Goal: Task Accomplishment & Management: Use online tool/utility

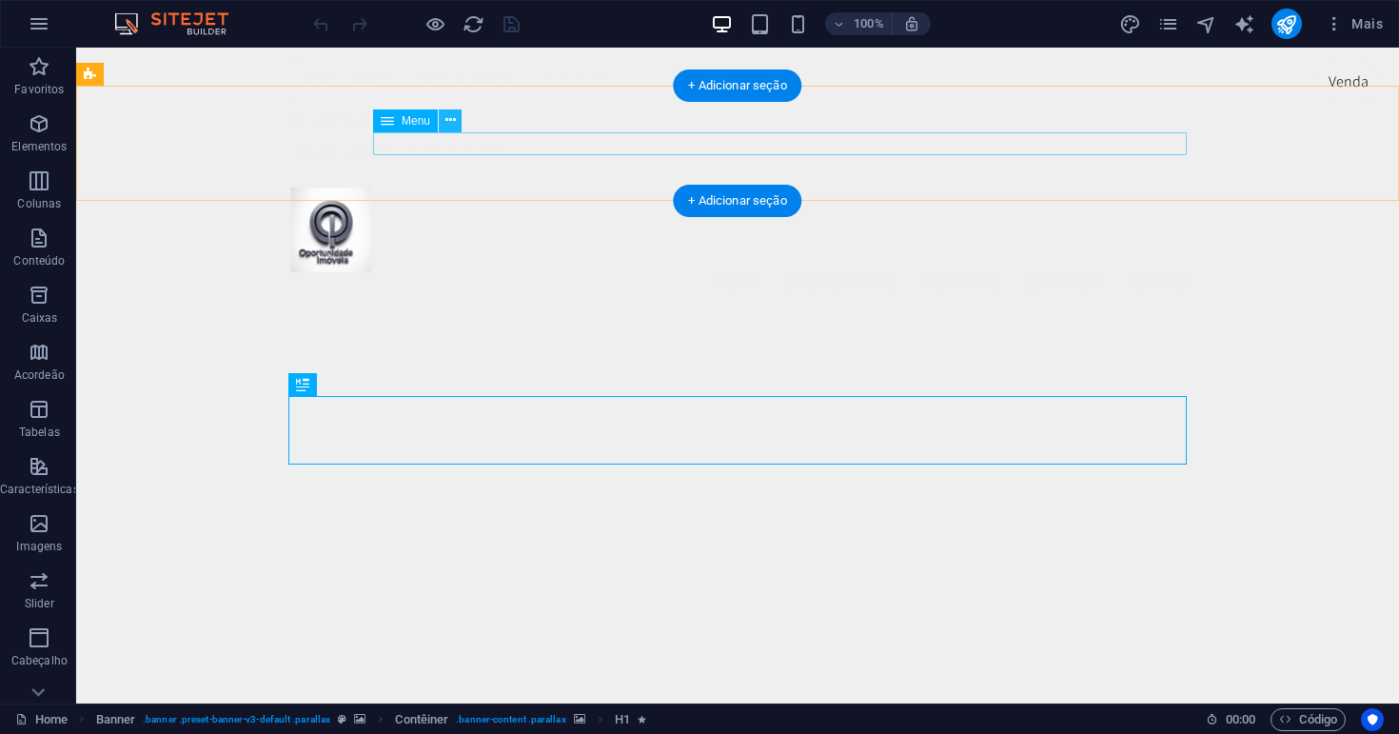
click at [450, 120] on icon at bounding box center [450, 120] width 10 height 20
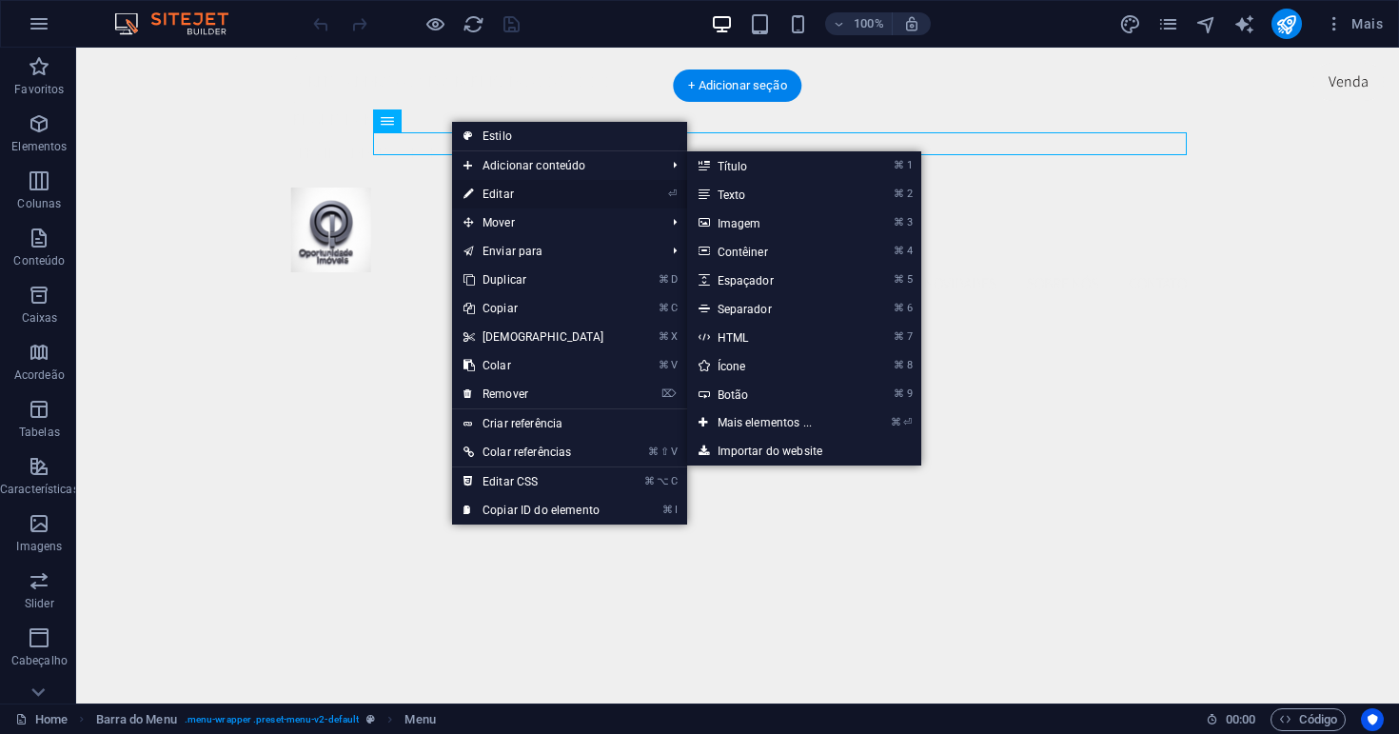
click at [492, 190] on link "⏎ Editar" at bounding box center [534, 194] width 164 height 29
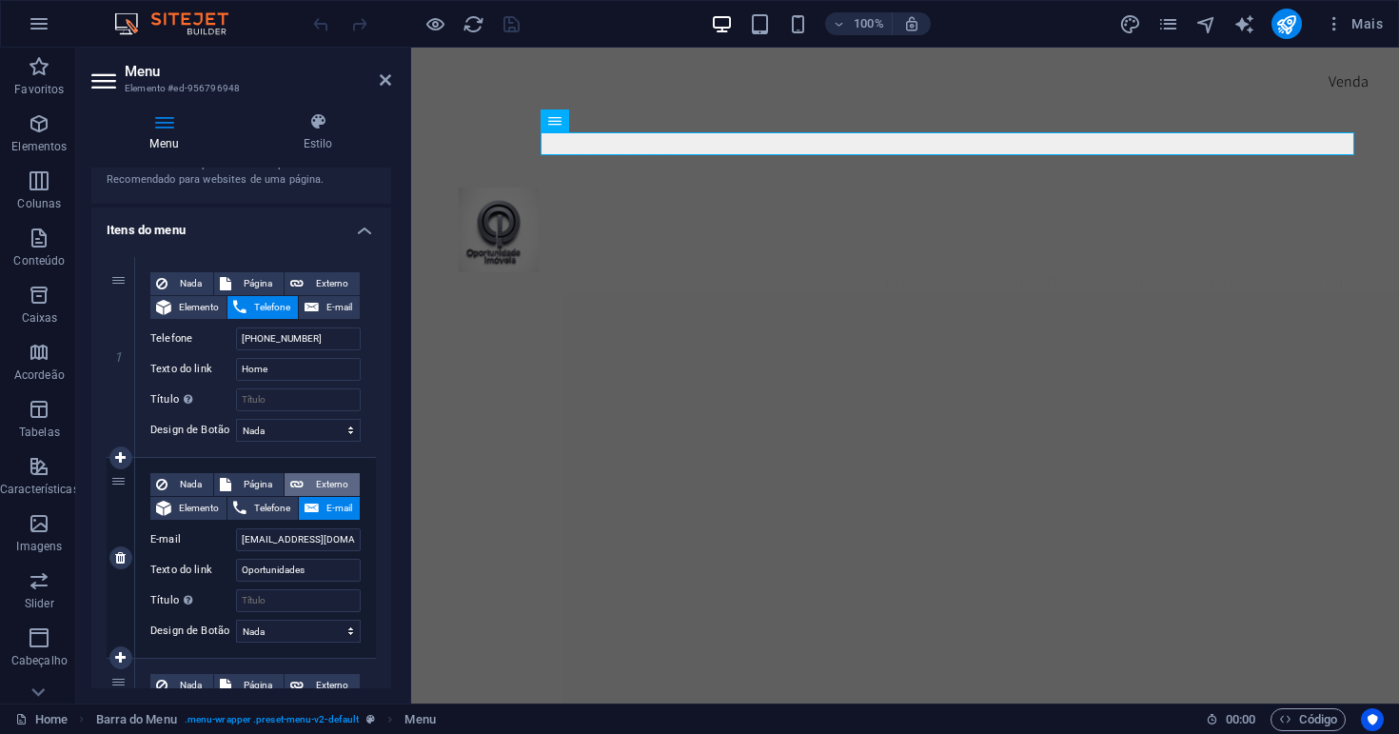
scroll to position [80, 0]
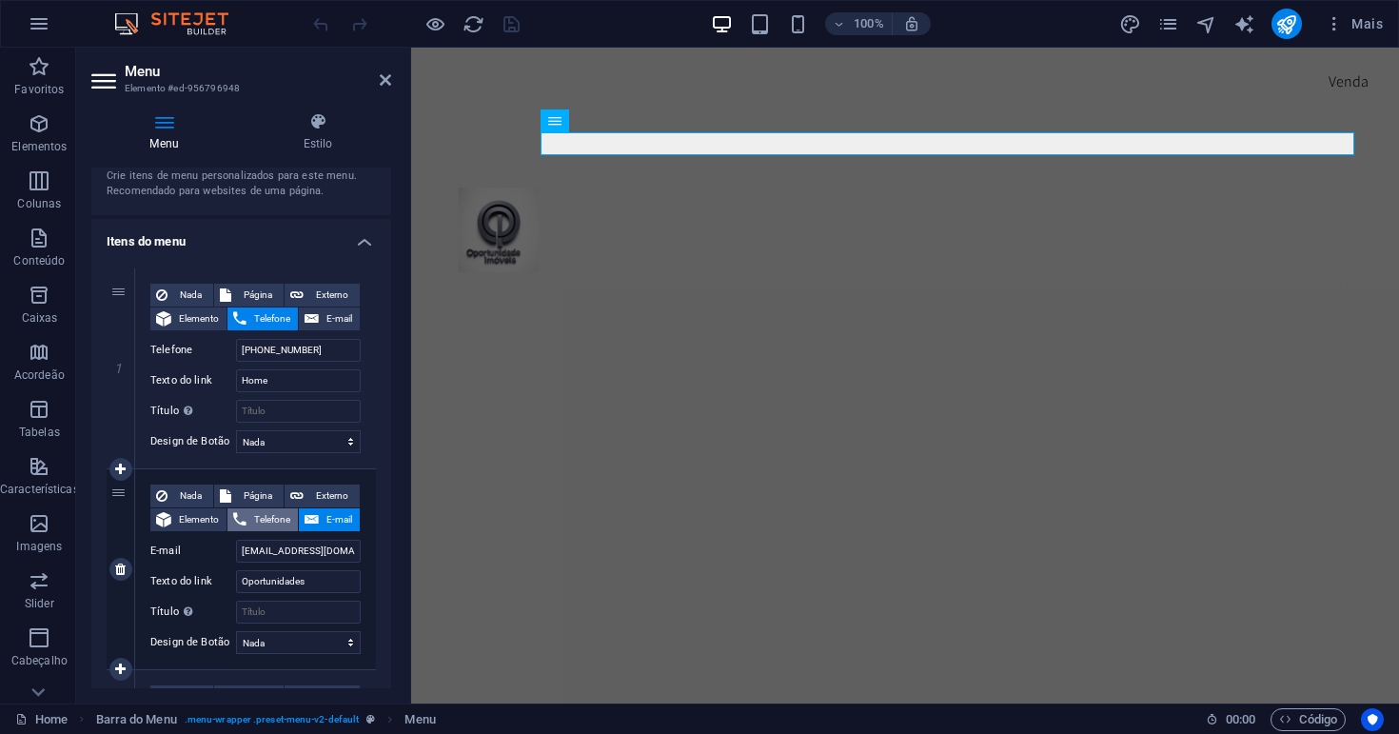
click at [270, 514] on span "Telefone" at bounding box center [272, 519] width 40 height 23
select select
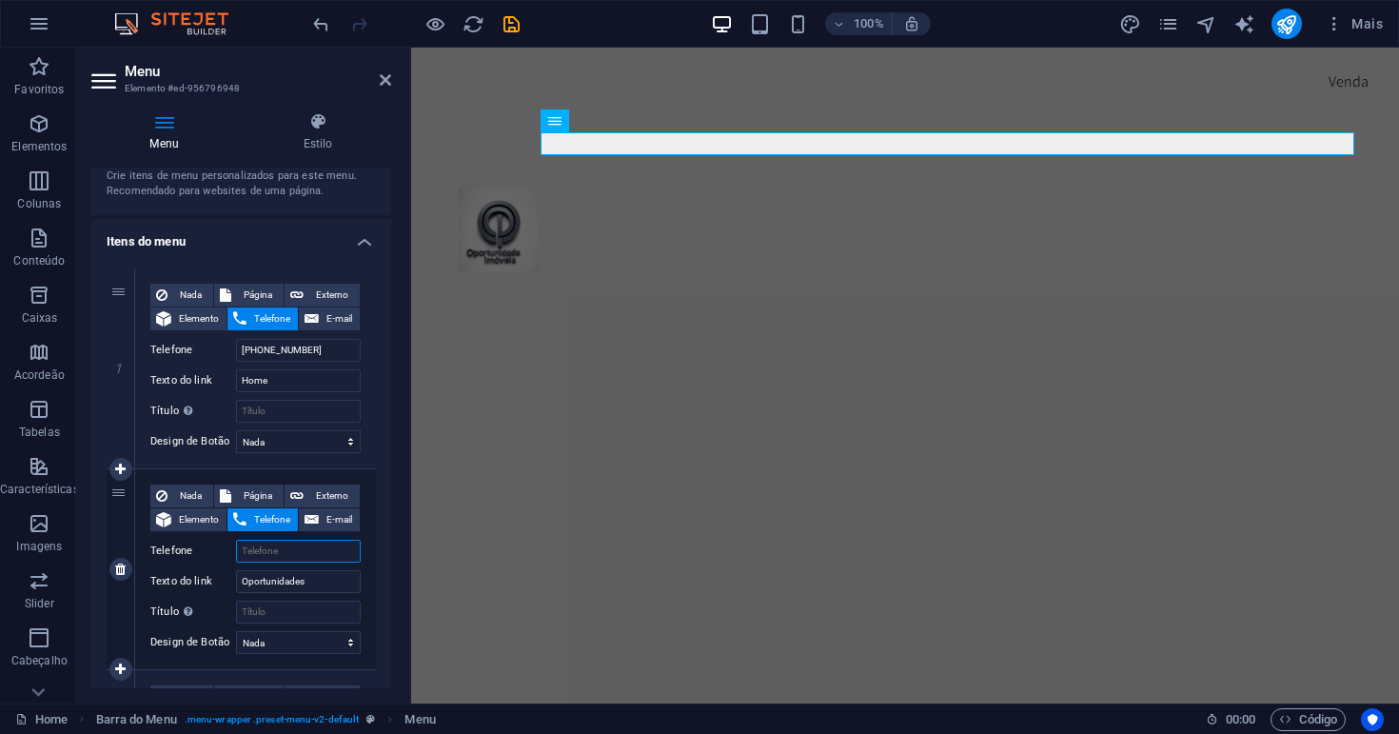
select select
type input "+5511"
select select
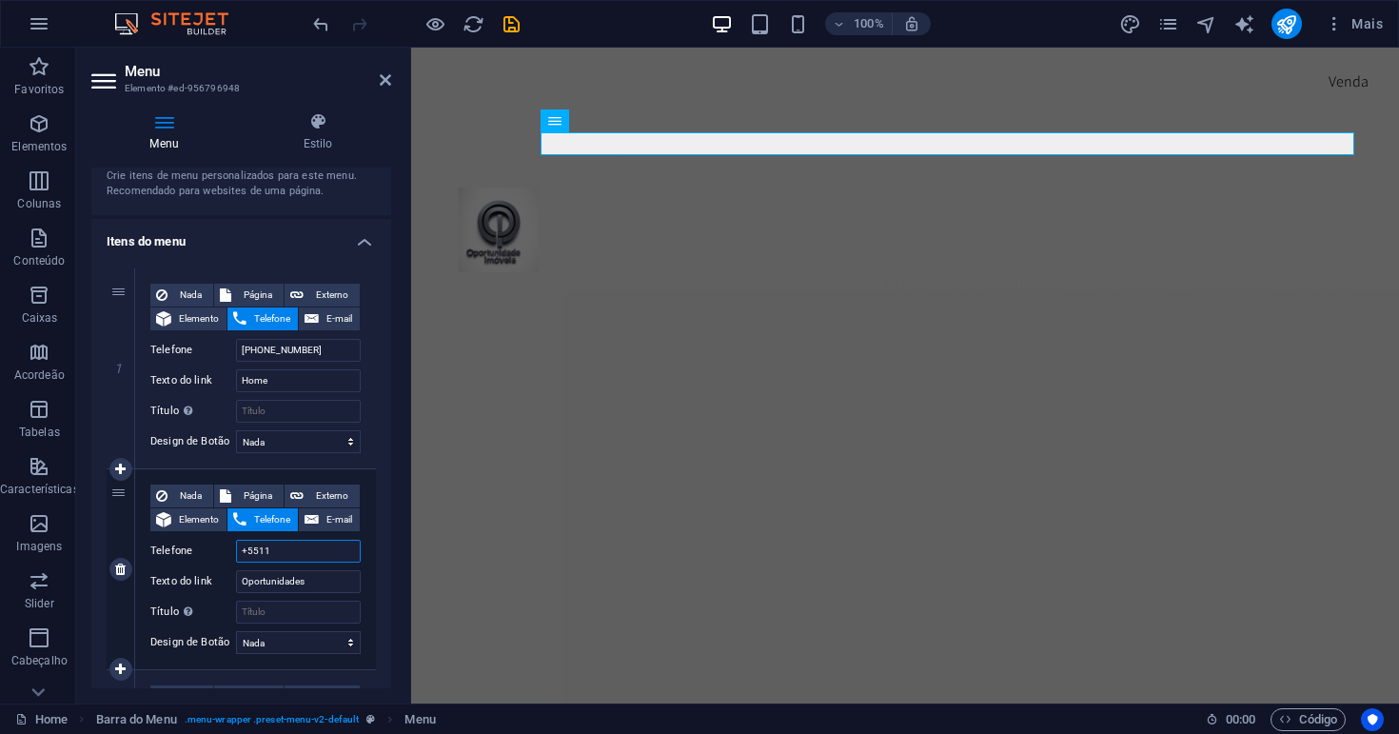
select select
type input "+551199"
select select
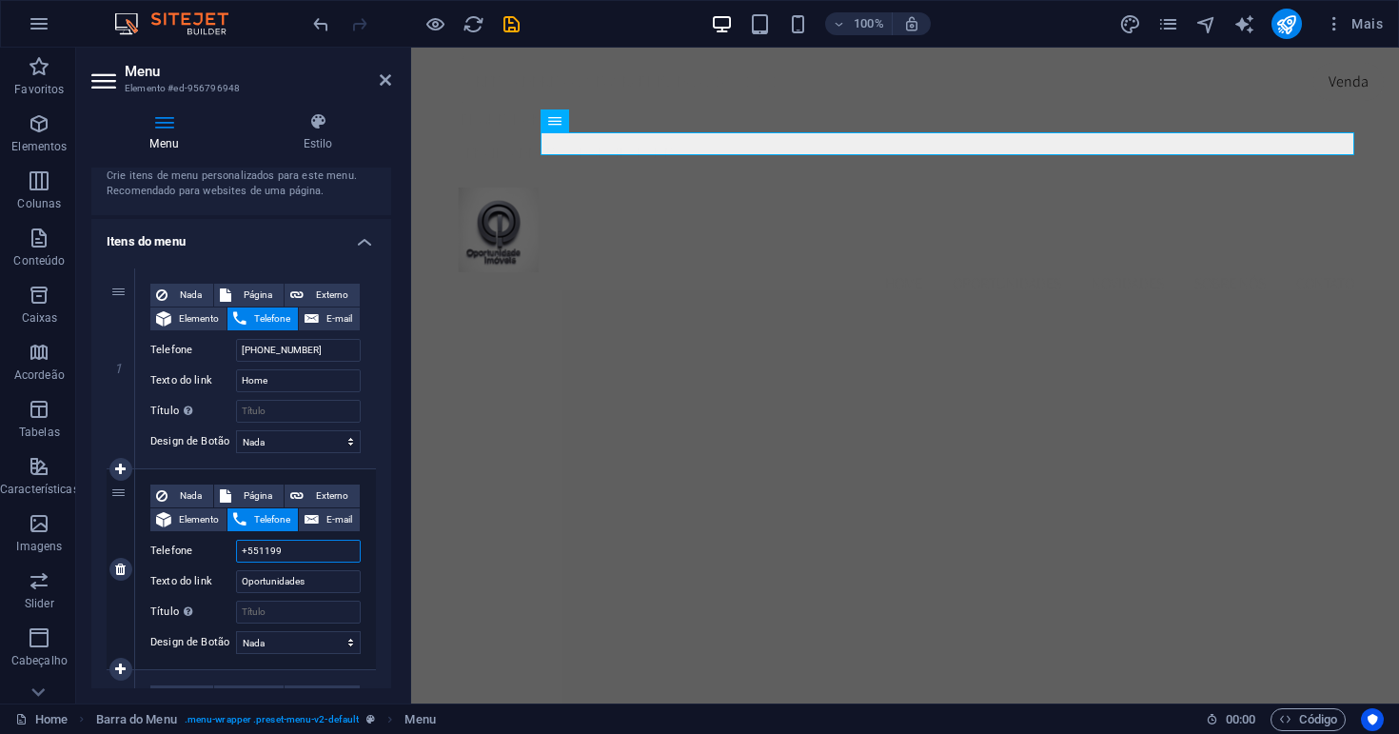
type input "+5511992"
select select
type input "[PHONE_NUMBER]"
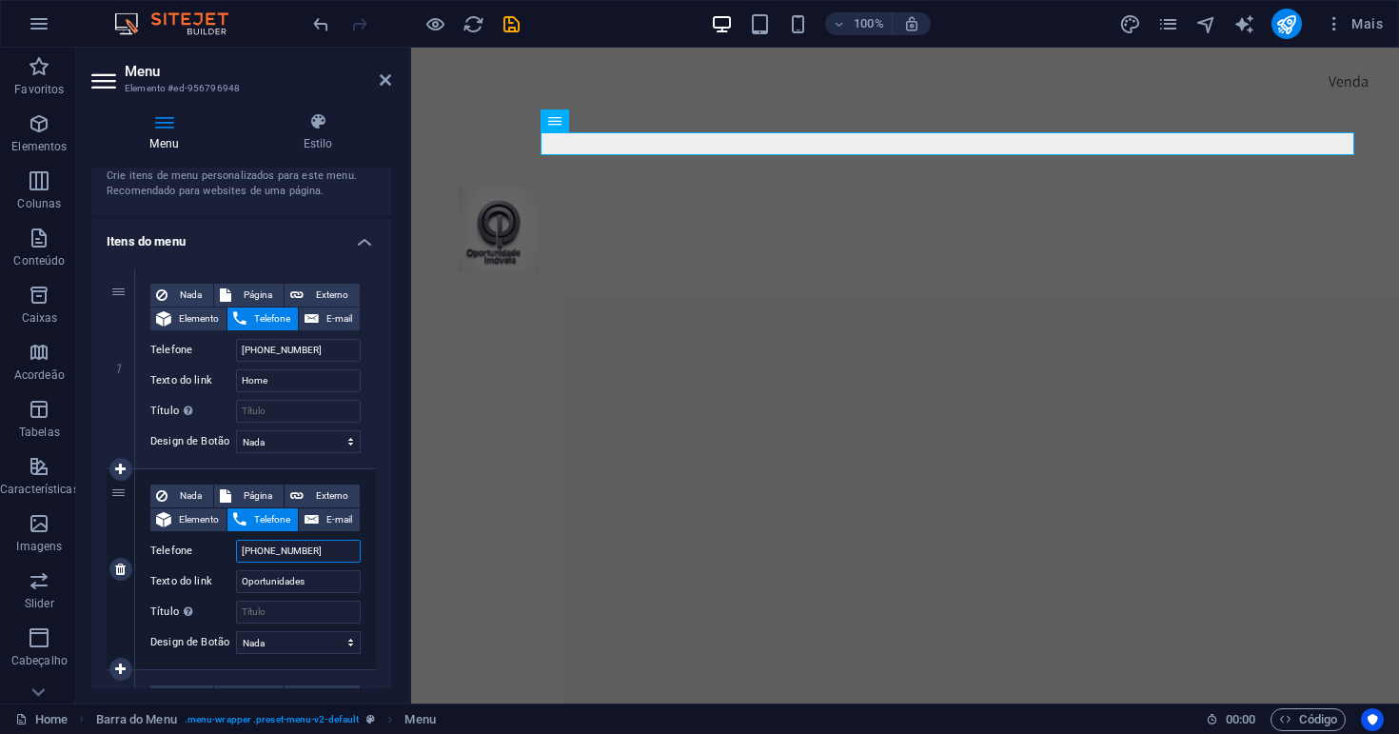
select select
type input "[PHONE_NUMBER]"
select select
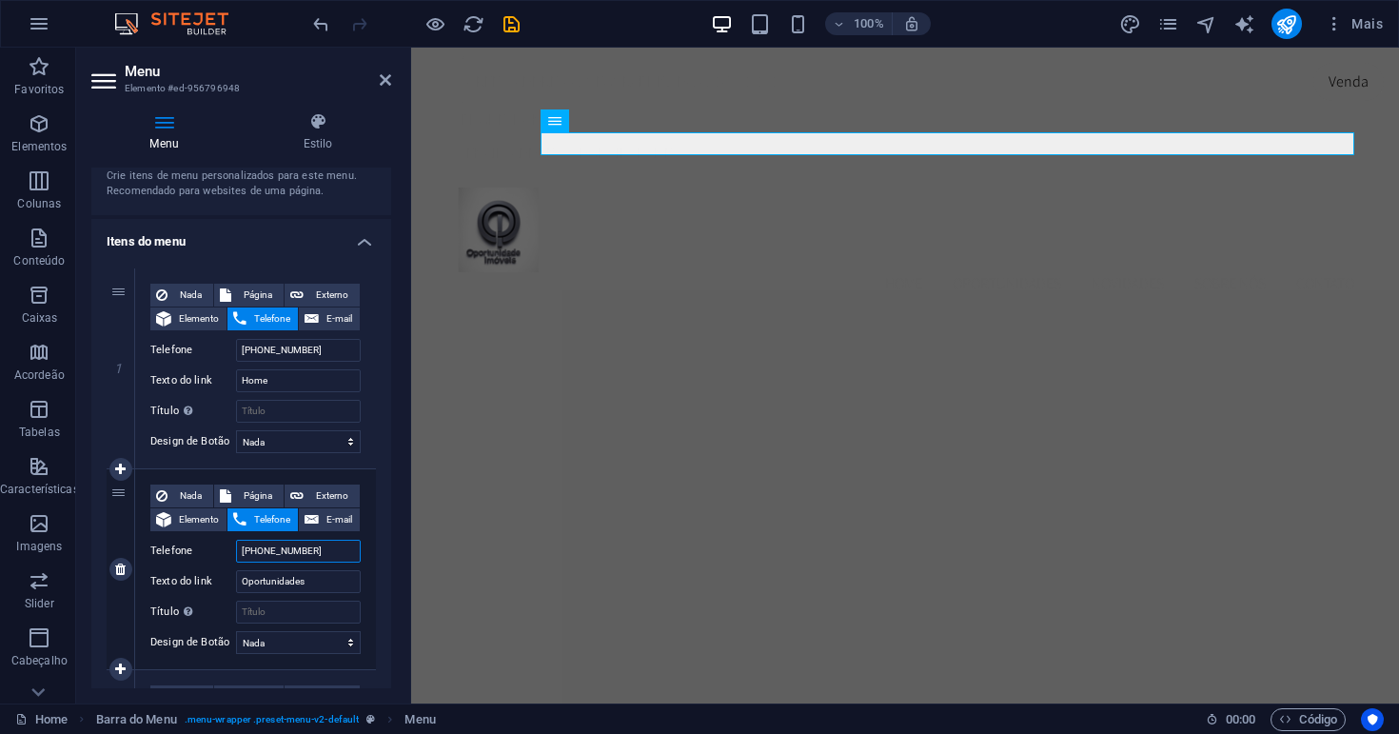
select select
type input "[PHONE_NUMBER]"
select select
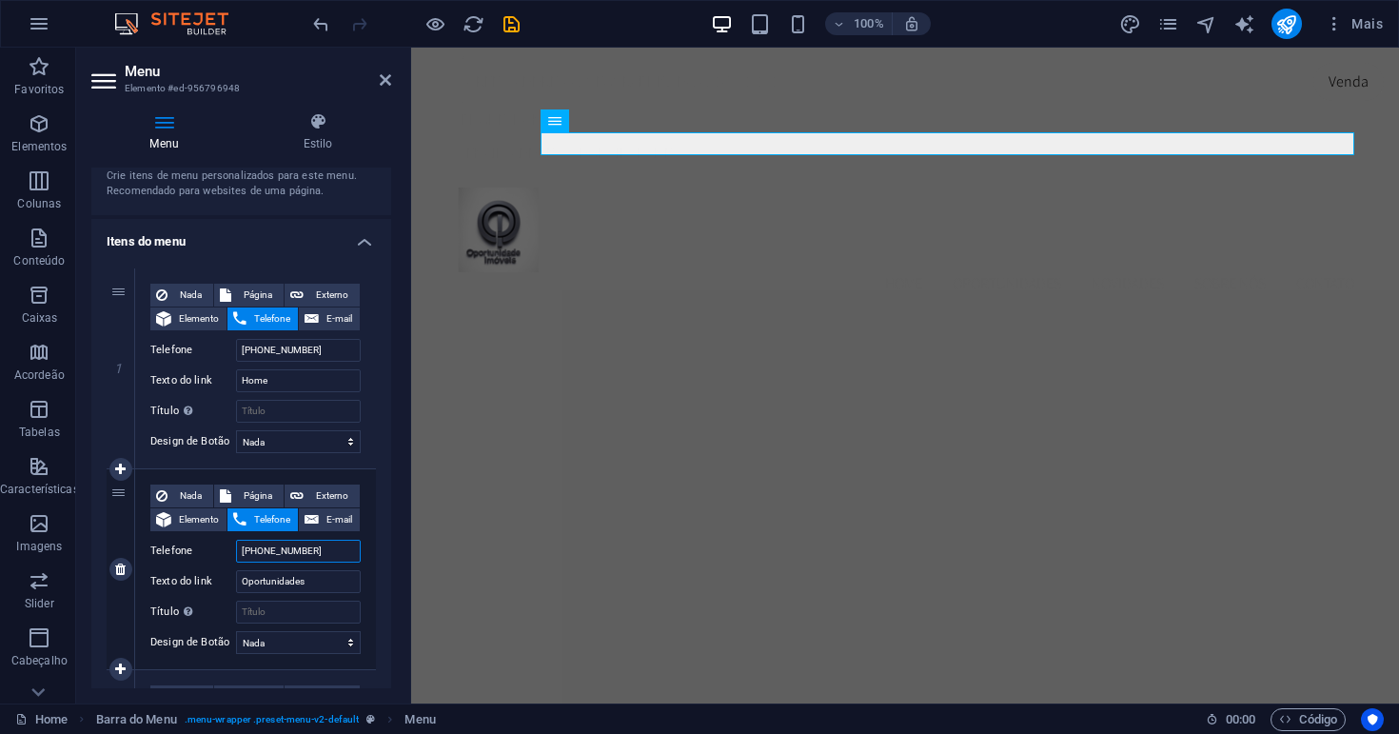
select select
click at [515, 17] on icon "save" at bounding box center [511, 24] width 22 height 22
checkbox input "false"
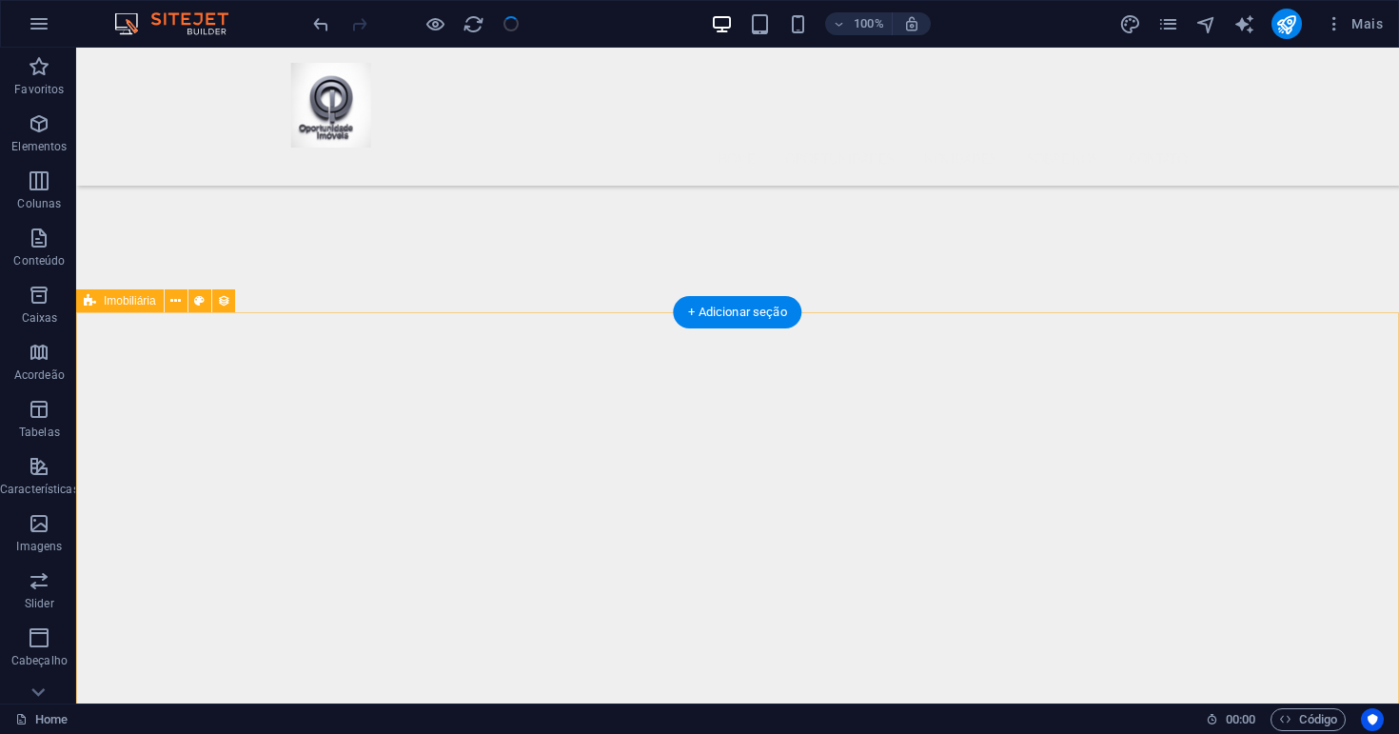
scroll to position [343, 0]
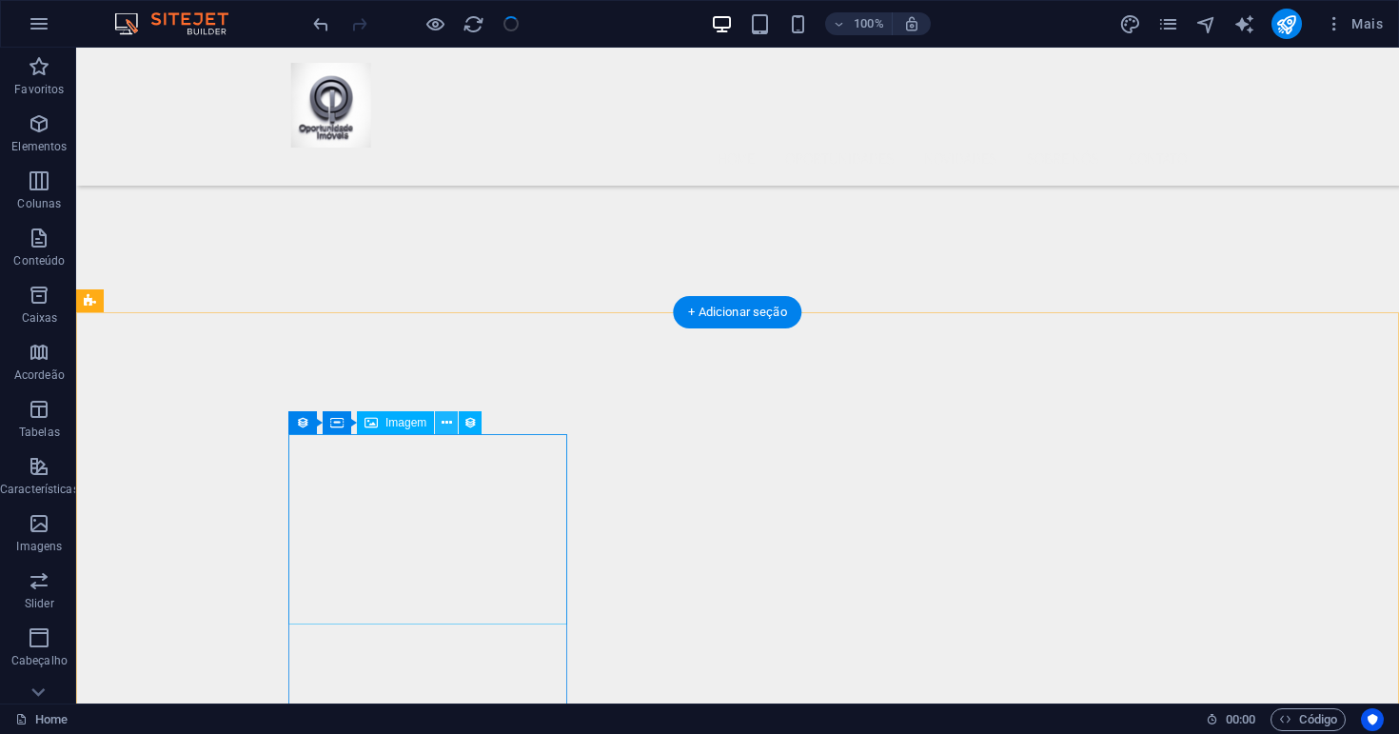
click at [450, 422] on icon at bounding box center [446, 423] width 10 height 20
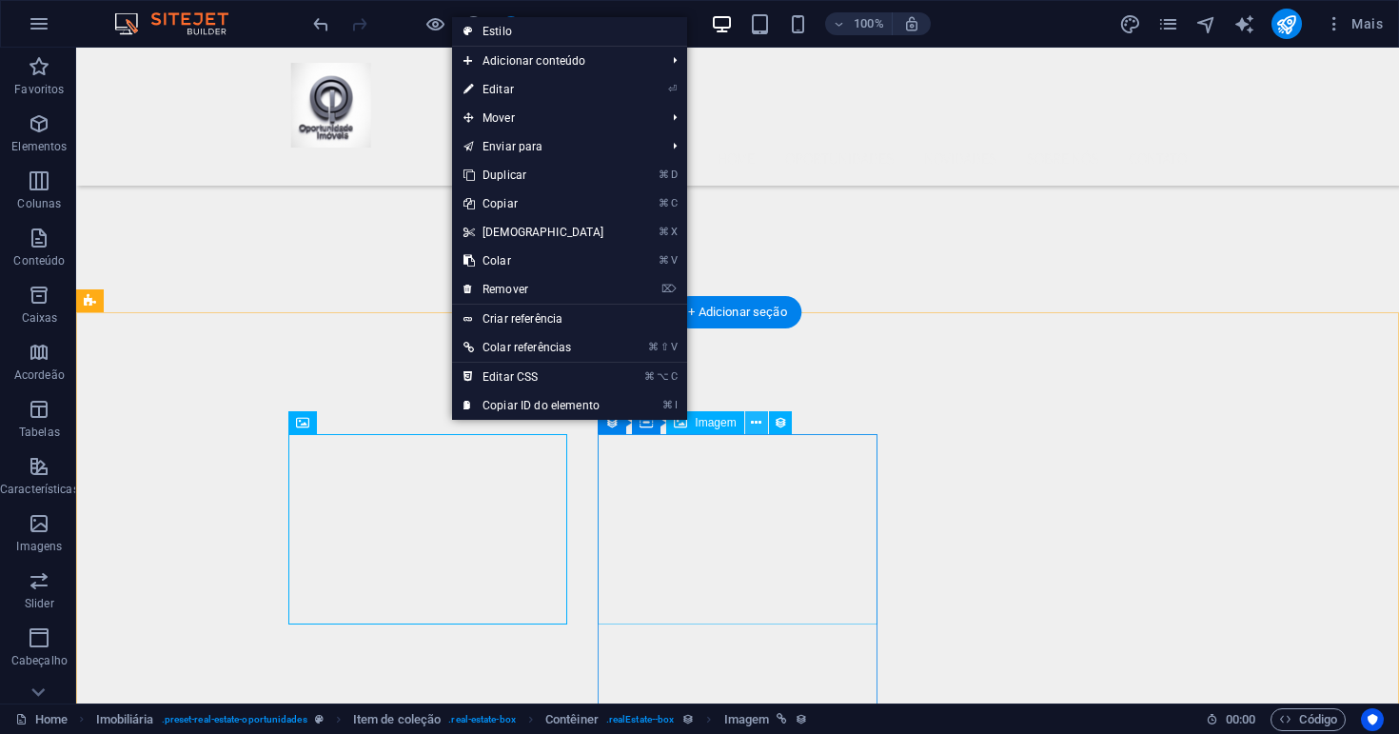
click at [755, 423] on icon at bounding box center [756, 423] width 10 height 20
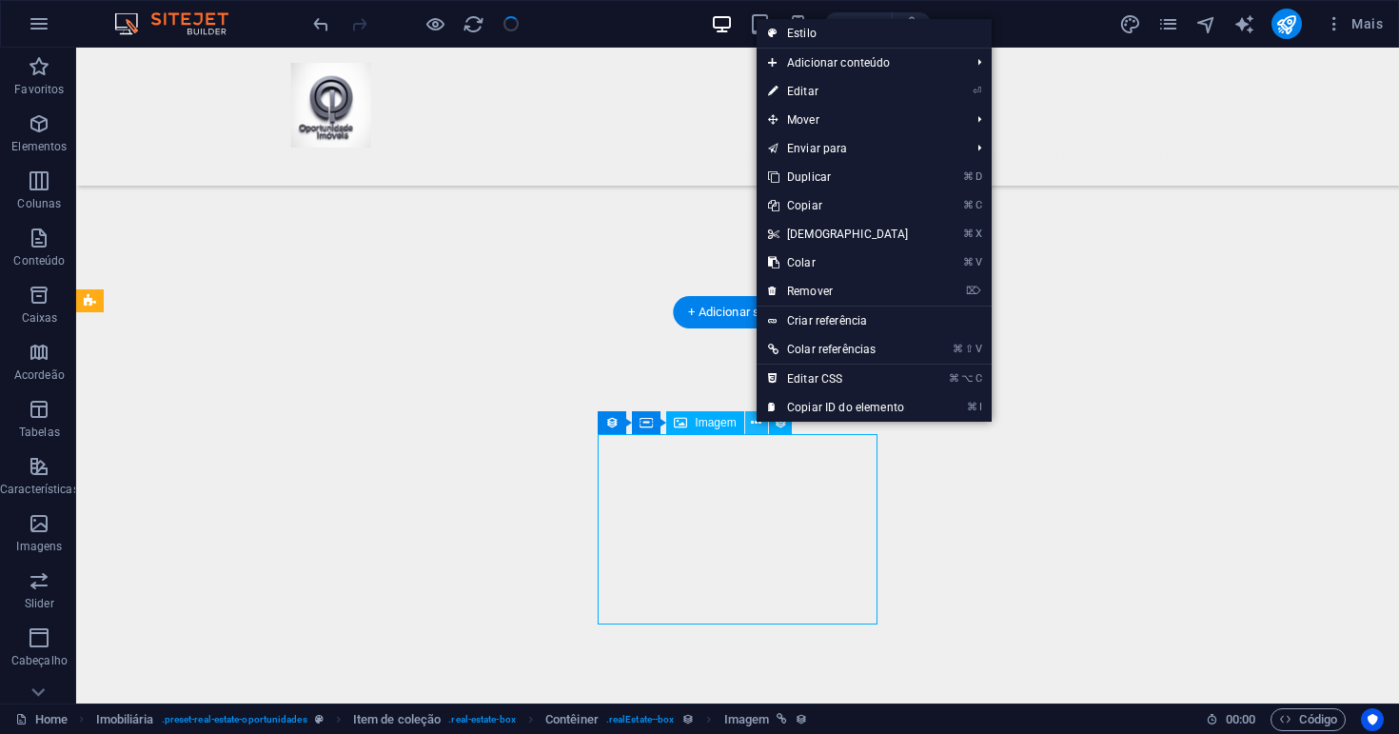
click at [755, 422] on icon at bounding box center [756, 423] width 10 height 20
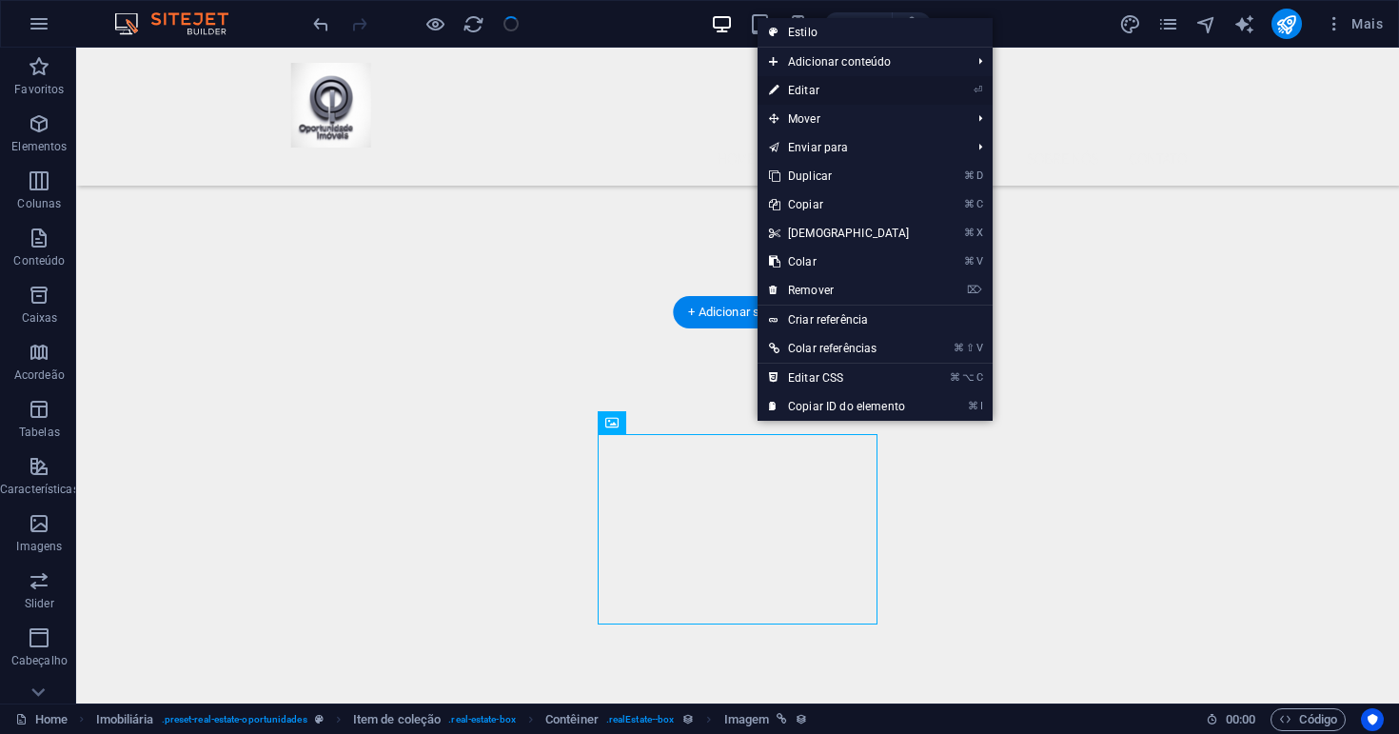
click at [815, 86] on link "⏎ Editar" at bounding box center [839, 90] width 164 height 29
select select "px"
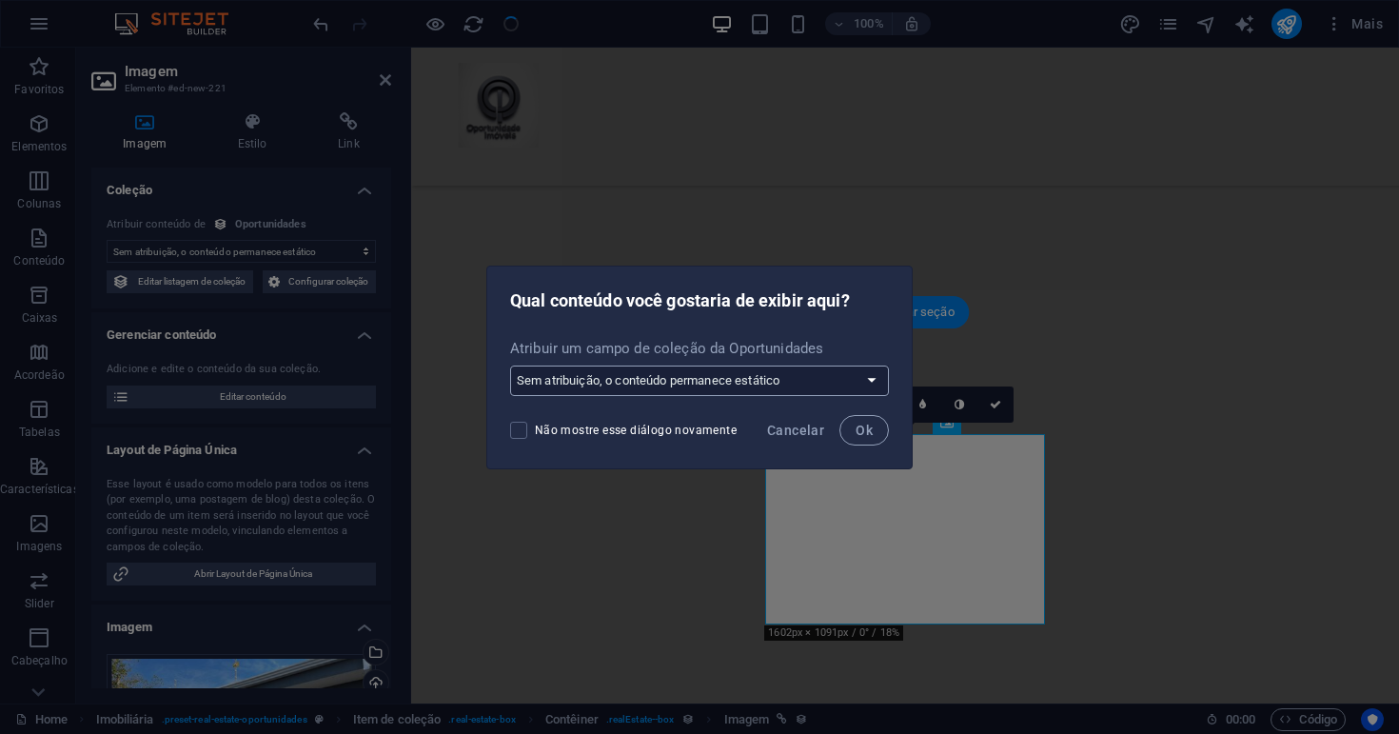
select select "createNew"
click at [867, 433] on span "Ok" at bounding box center [863, 429] width 17 height 15
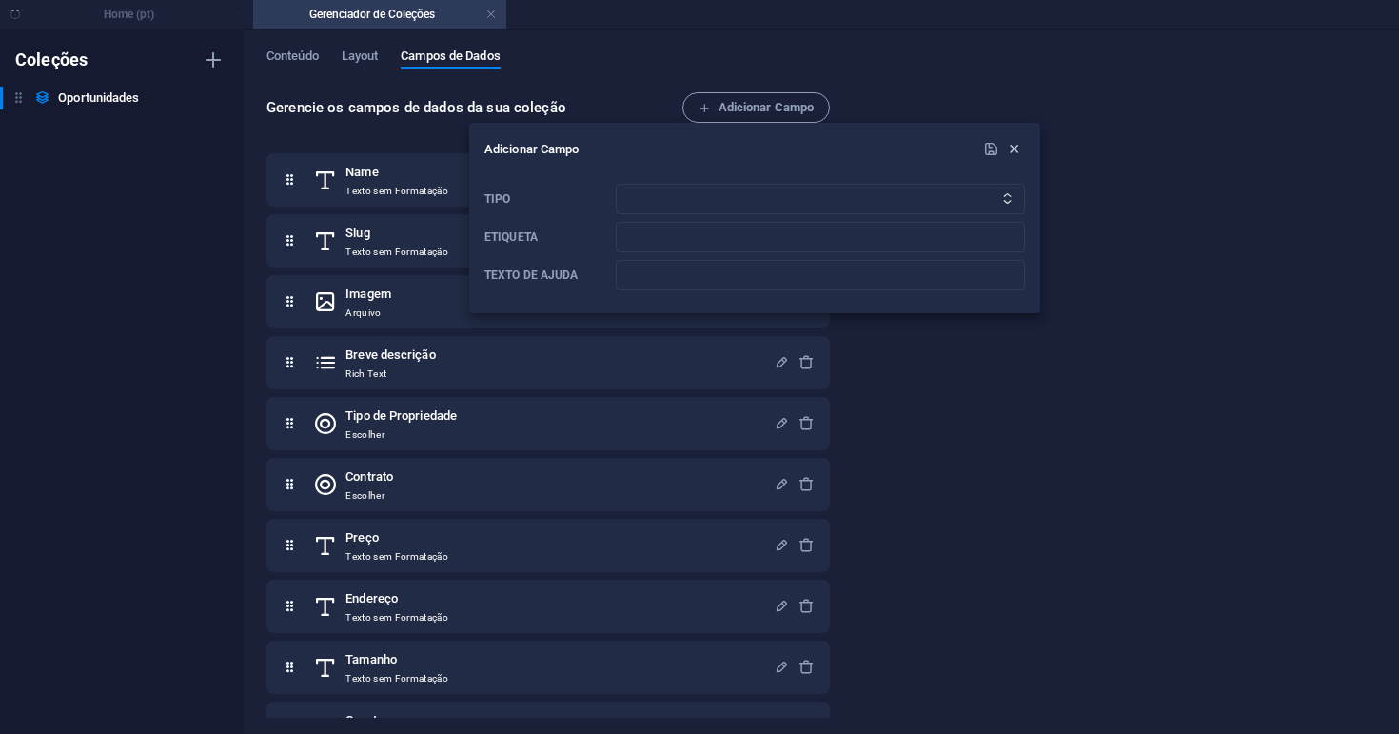
click at [1015, 147] on icon "button" at bounding box center [1014, 149] width 16 height 16
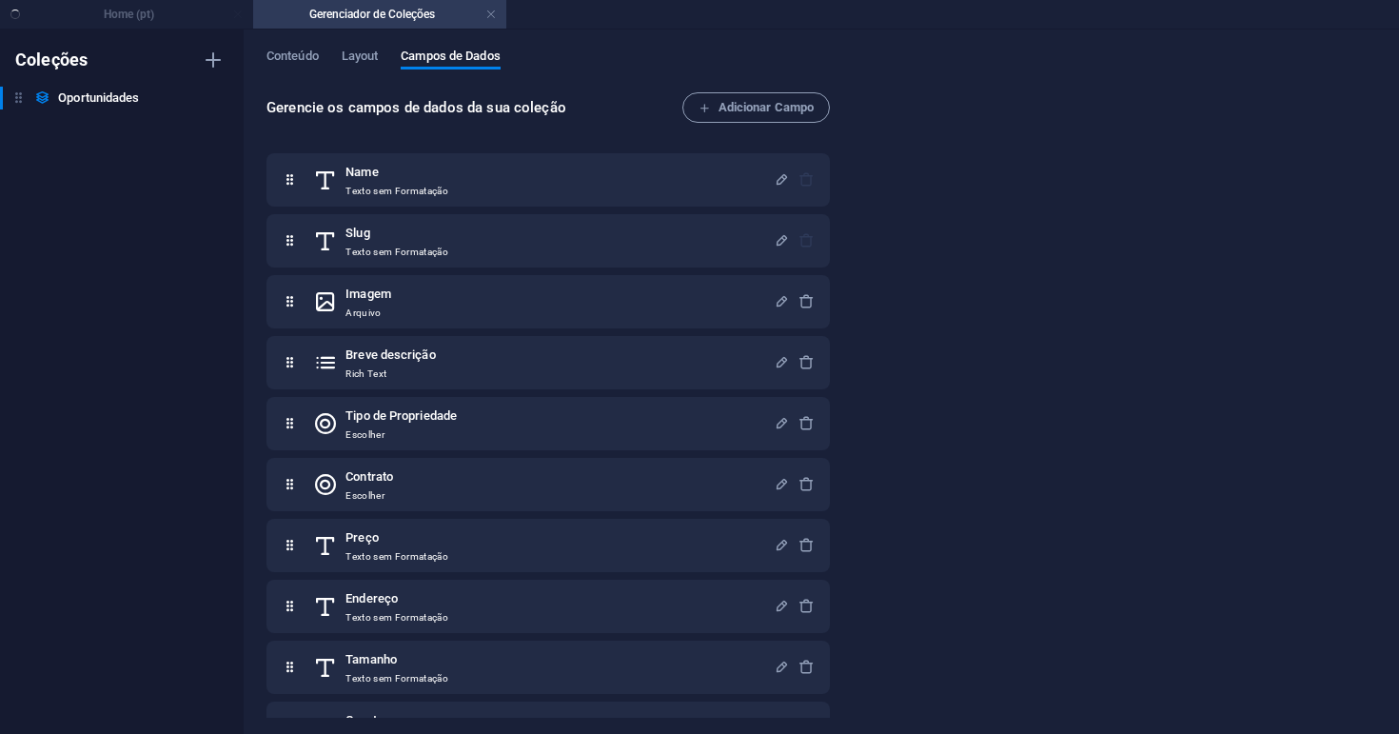
click at [212, 10] on ul "Home (pt) Gerenciador de Coleções" at bounding box center [699, 14] width 1399 height 29
click at [493, 12] on link at bounding box center [490, 15] width 11 height 18
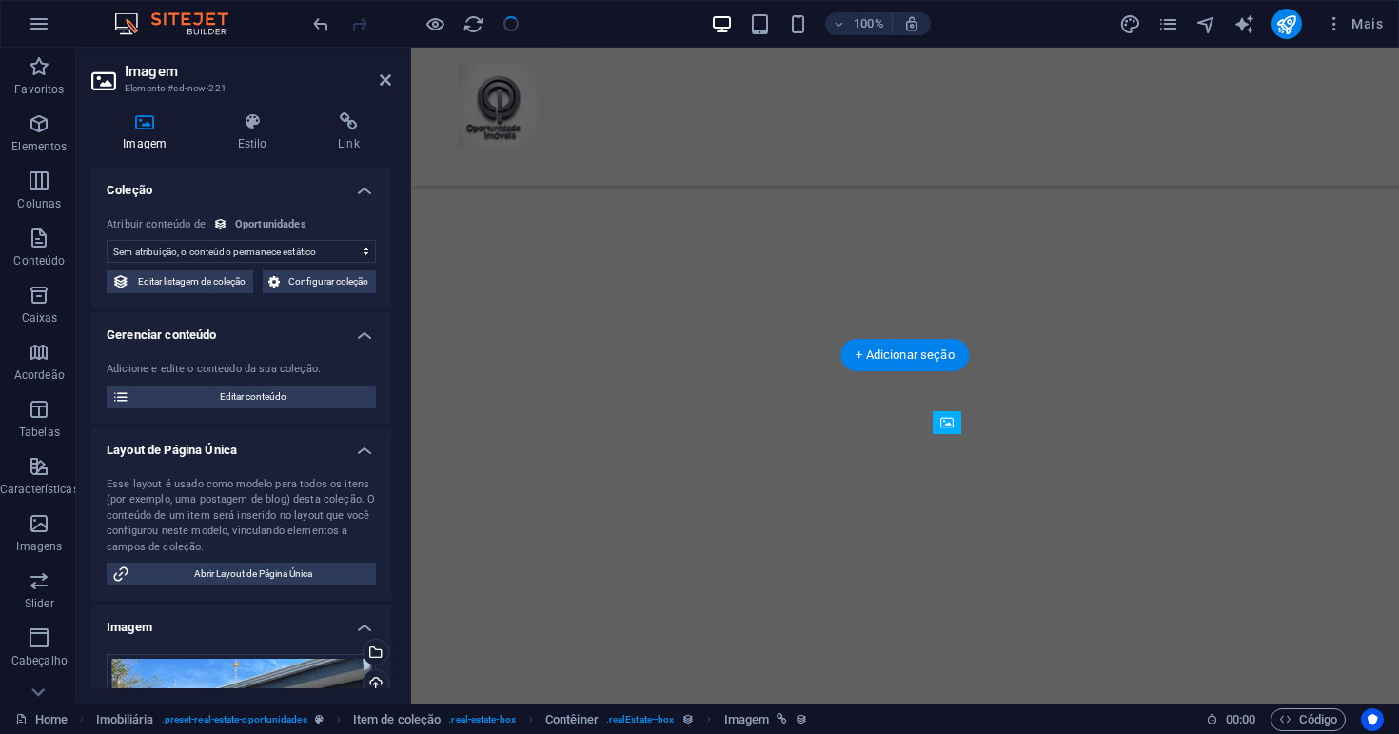
select select "DISABLED_OPTION_VALUE"
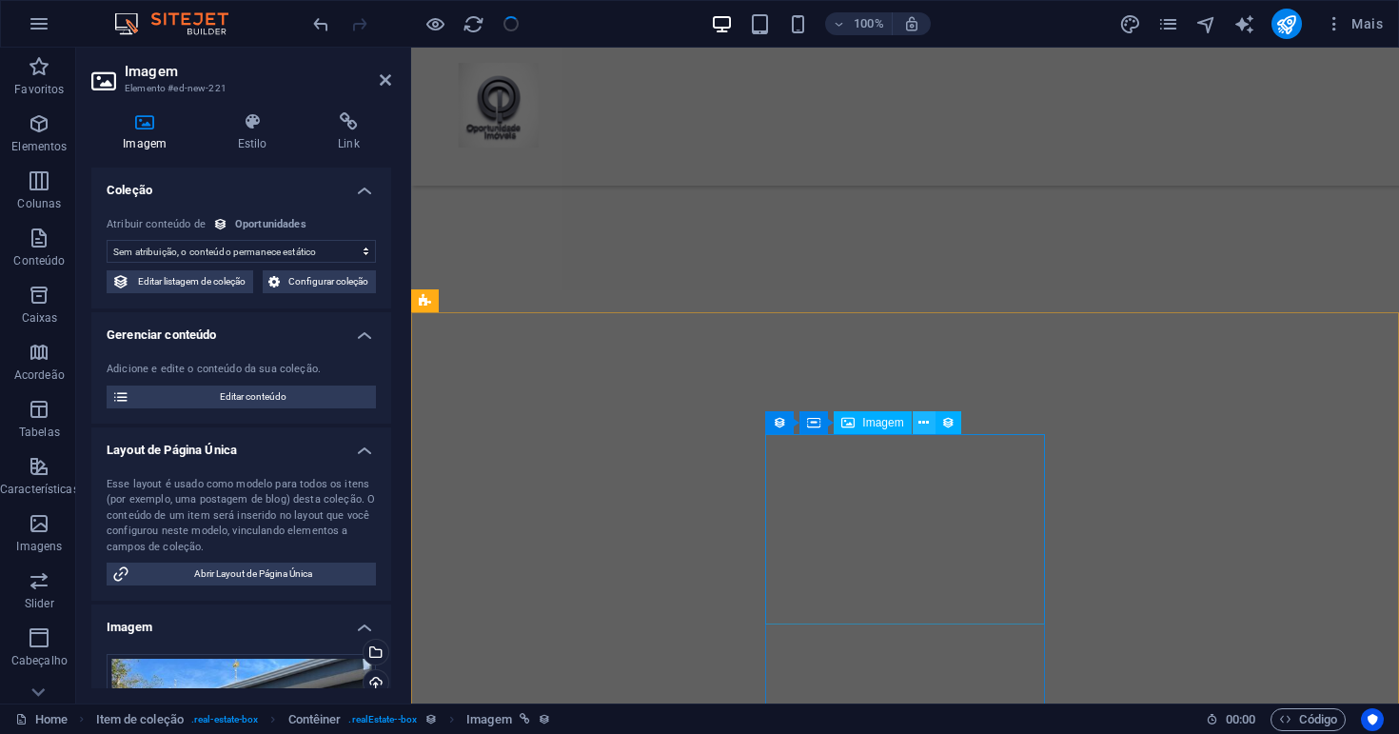
click at [918, 423] on icon at bounding box center [923, 423] width 10 height 20
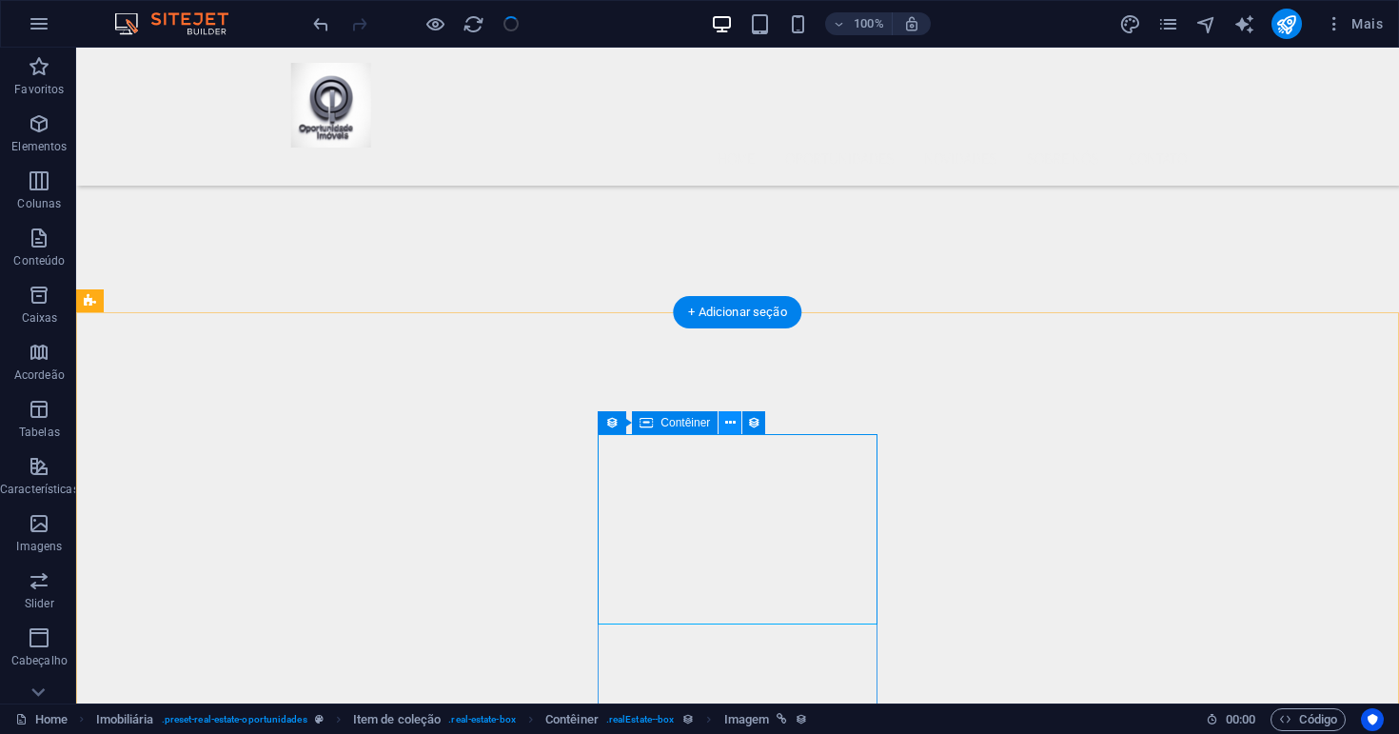
click at [732, 425] on icon at bounding box center [730, 423] width 10 height 20
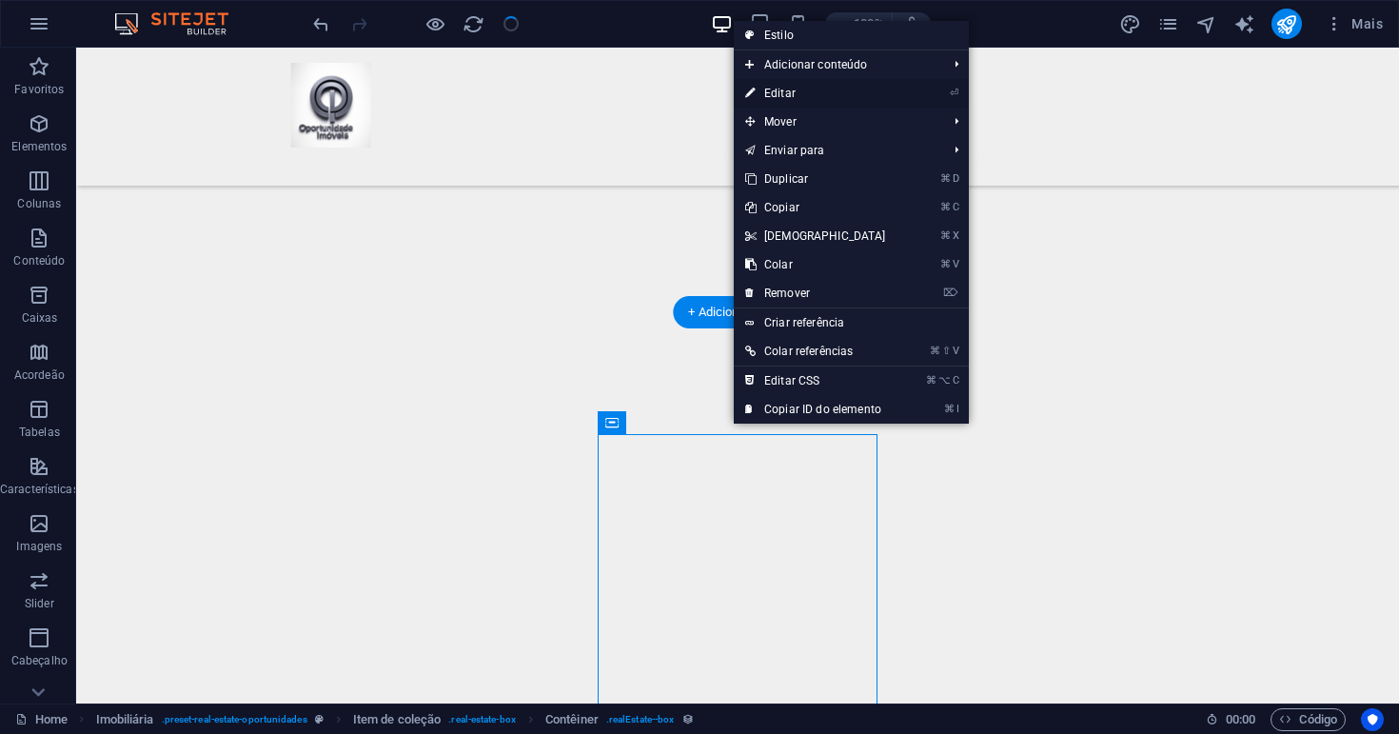
click at [784, 94] on link "⏎ Editar" at bounding box center [816, 93] width 164 height 29
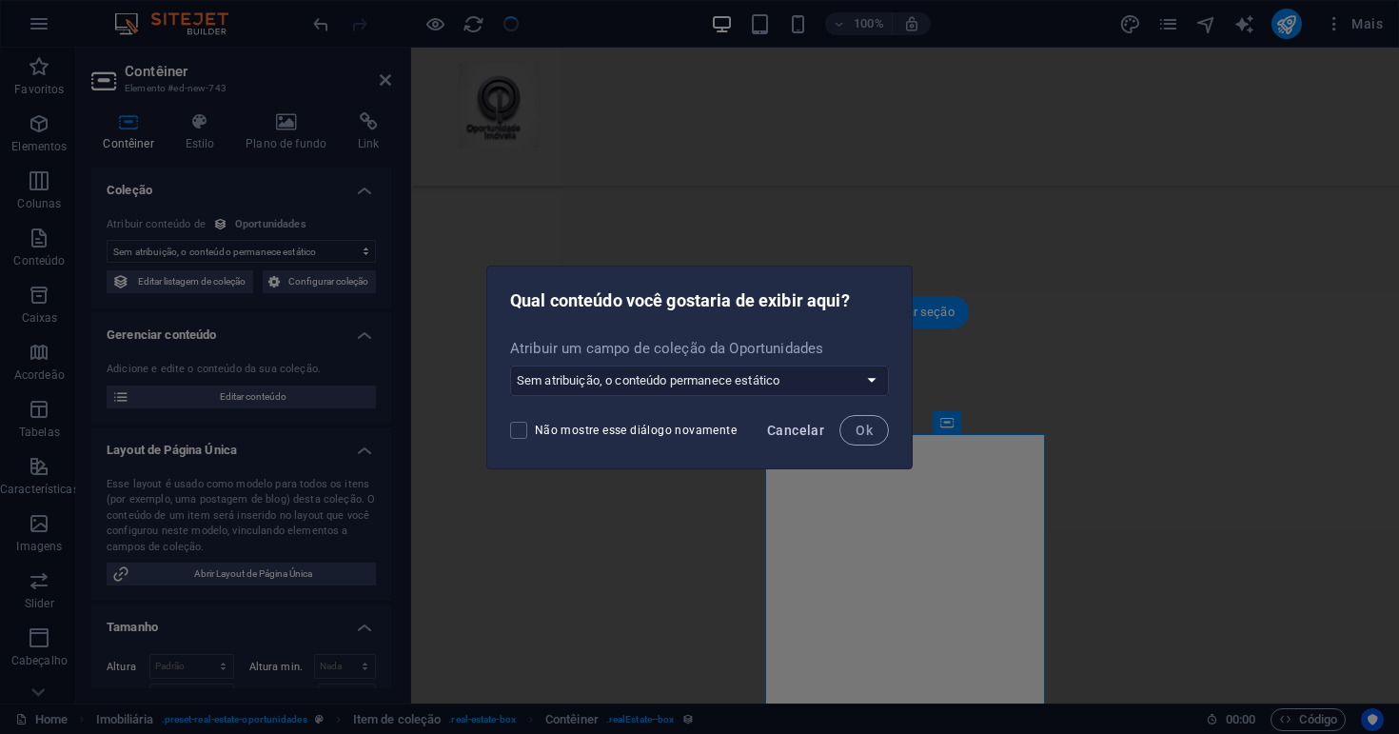
click at [792, 424] on span "Cancelar" at bounding box center [795, 429] width 57 height 15
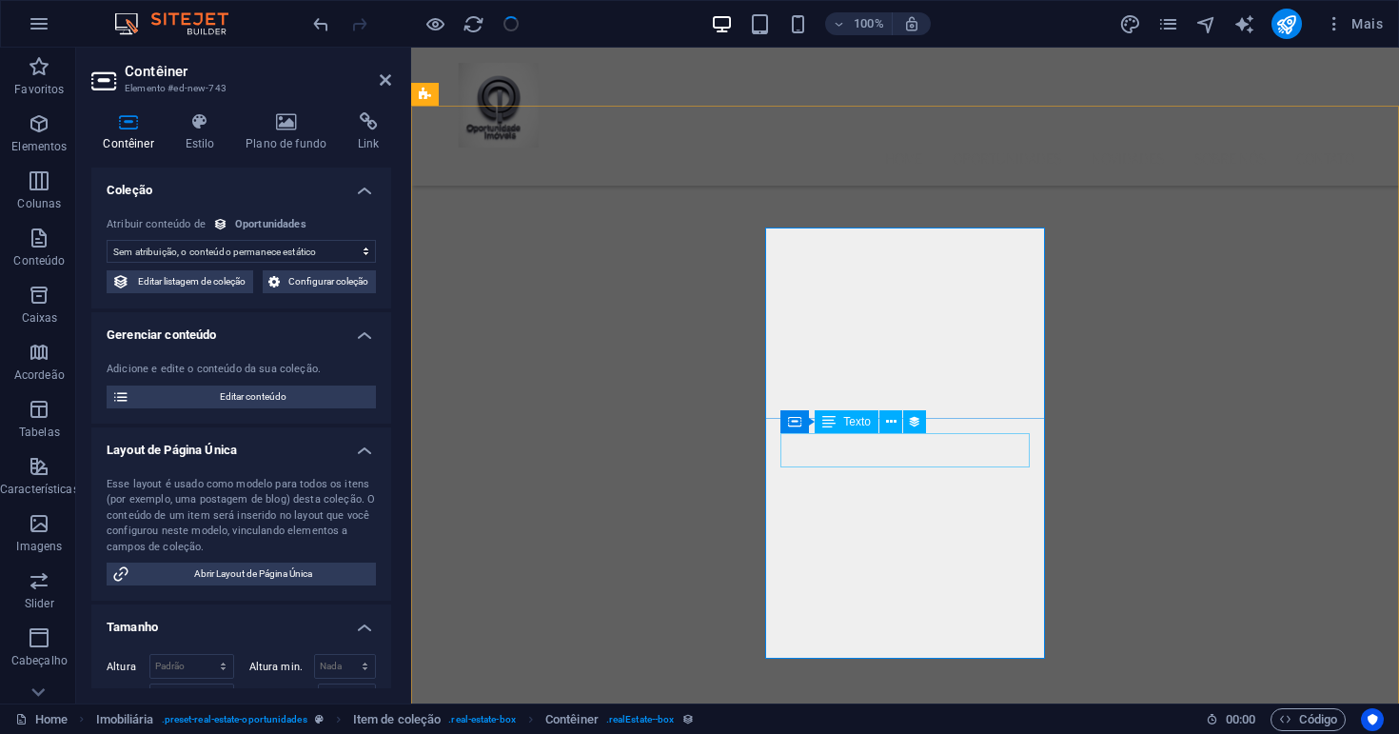
scroll to position [550, 0]
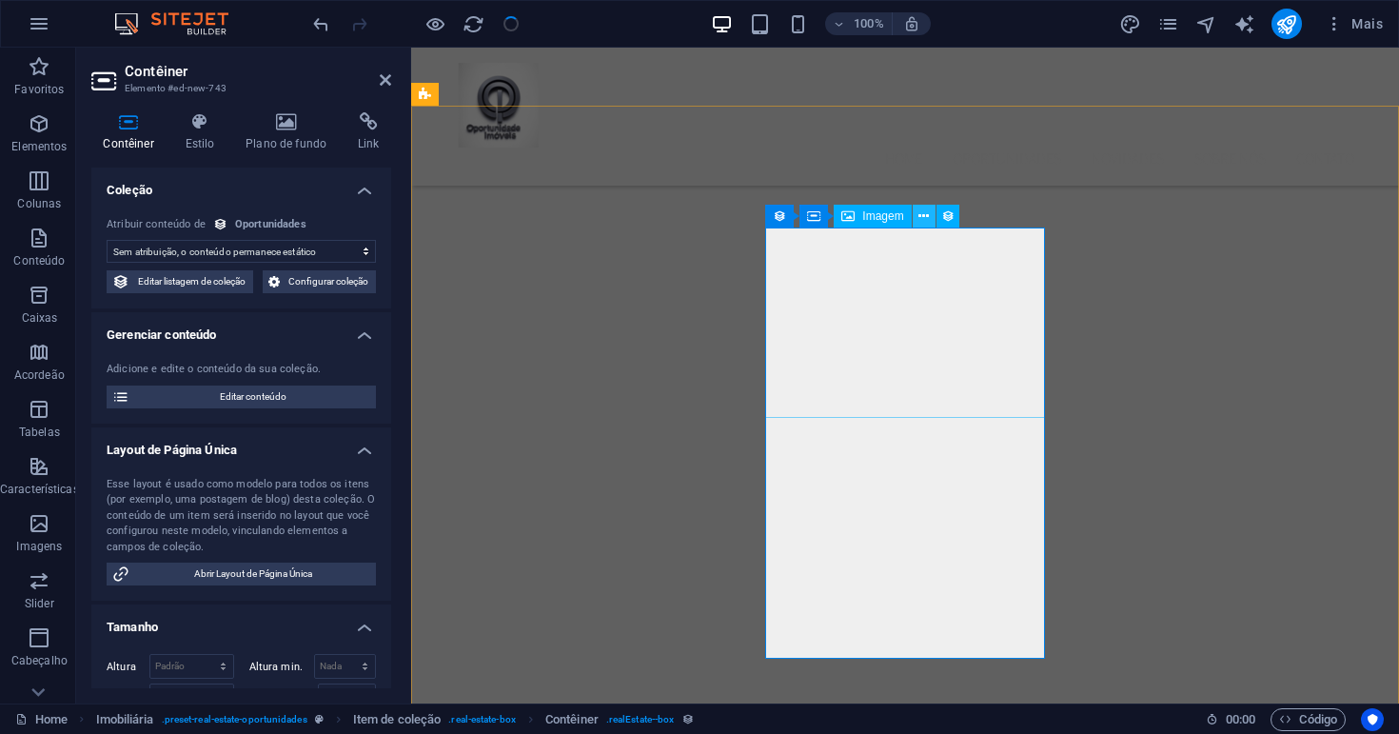
click at [923, 214] on icon at bounding box center [923, 216] width 10 height 20
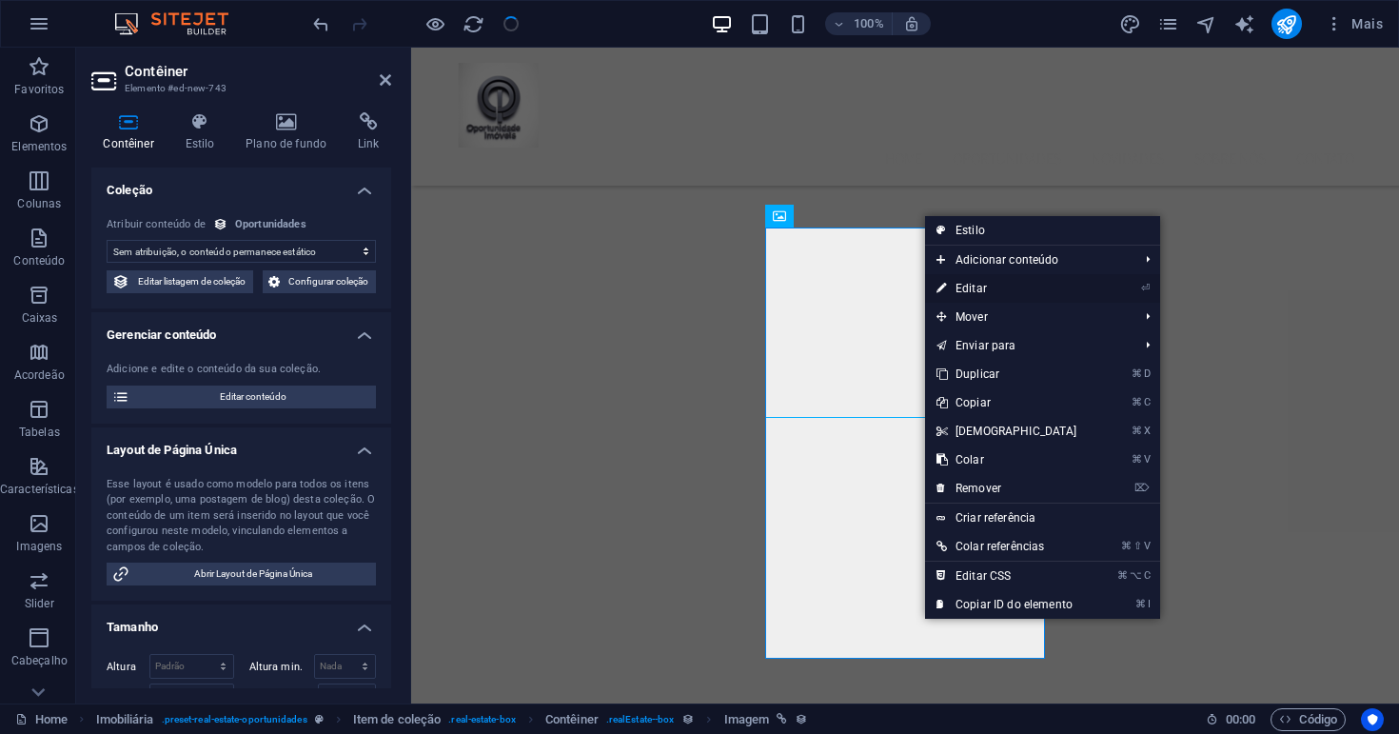
click at [961, 289] on link "⏎ Editar" at bounding box center [1007, 288] width 164 height 29
select select "px"
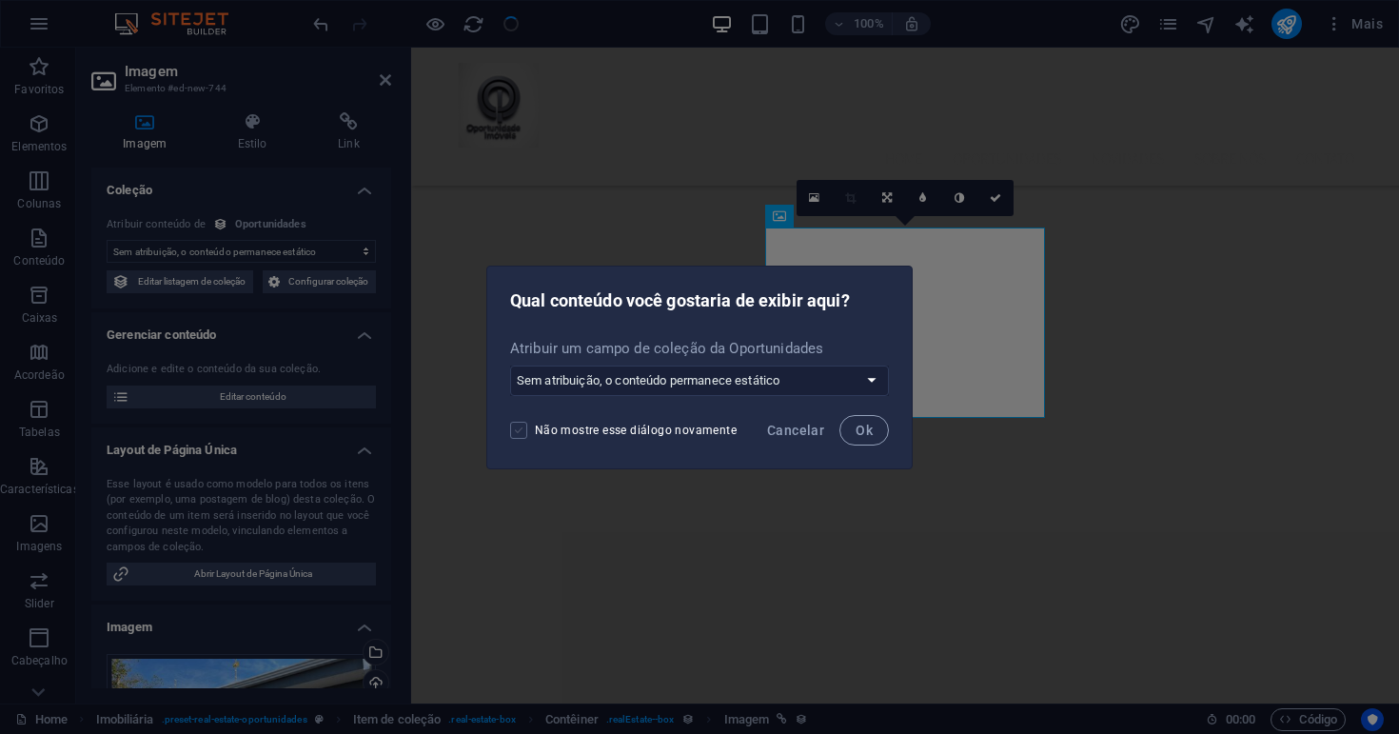
click at [525, 433] on span at bounding box center [518, 430] width 17 height 17
click at [525, 433] on input "Não mostre esse diálogo novamente" at bounding box center [522, 430] width 25 height 17
checkbox input "true"
click at [875, 431] on button "Ok" at bounding box center [863, 430] width 49 height 30
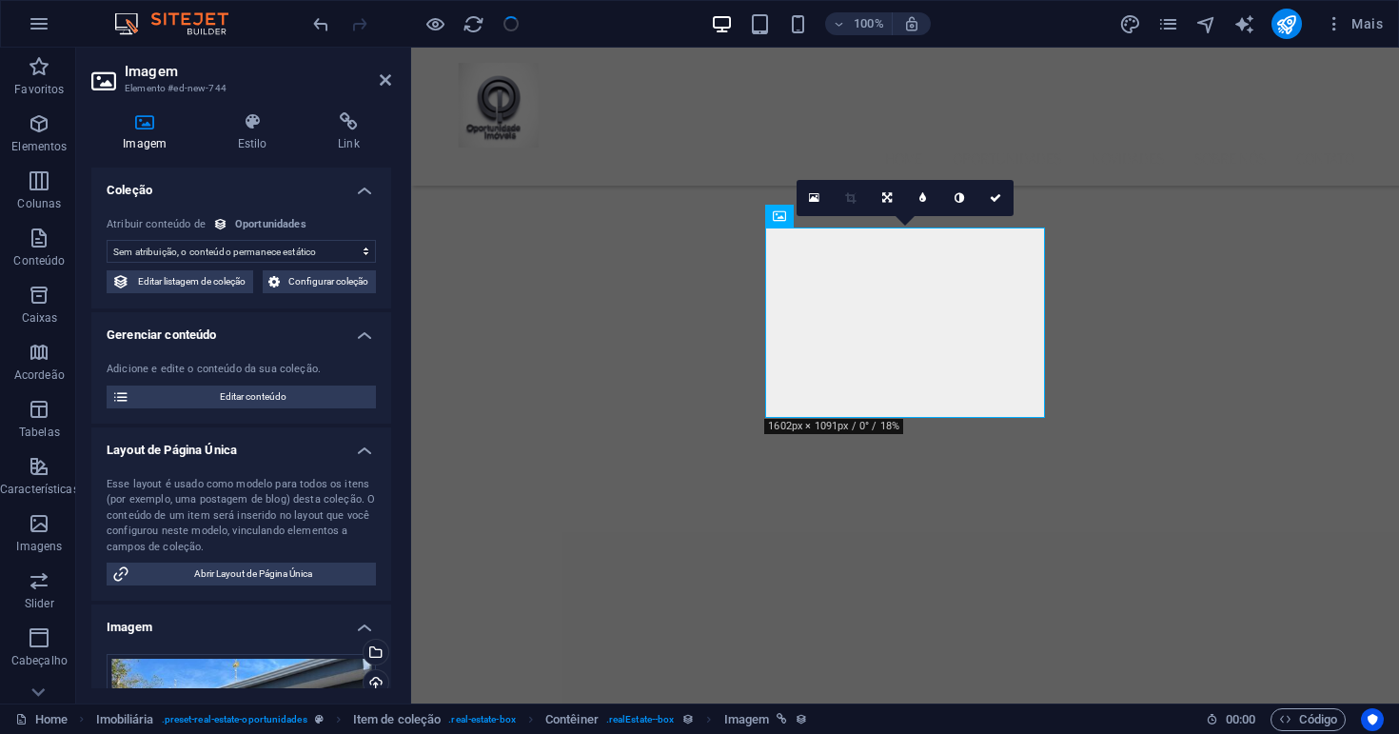
click at [151, 141] on h4 "Imagem" at bounding box center [148, 132] width 114 height 40
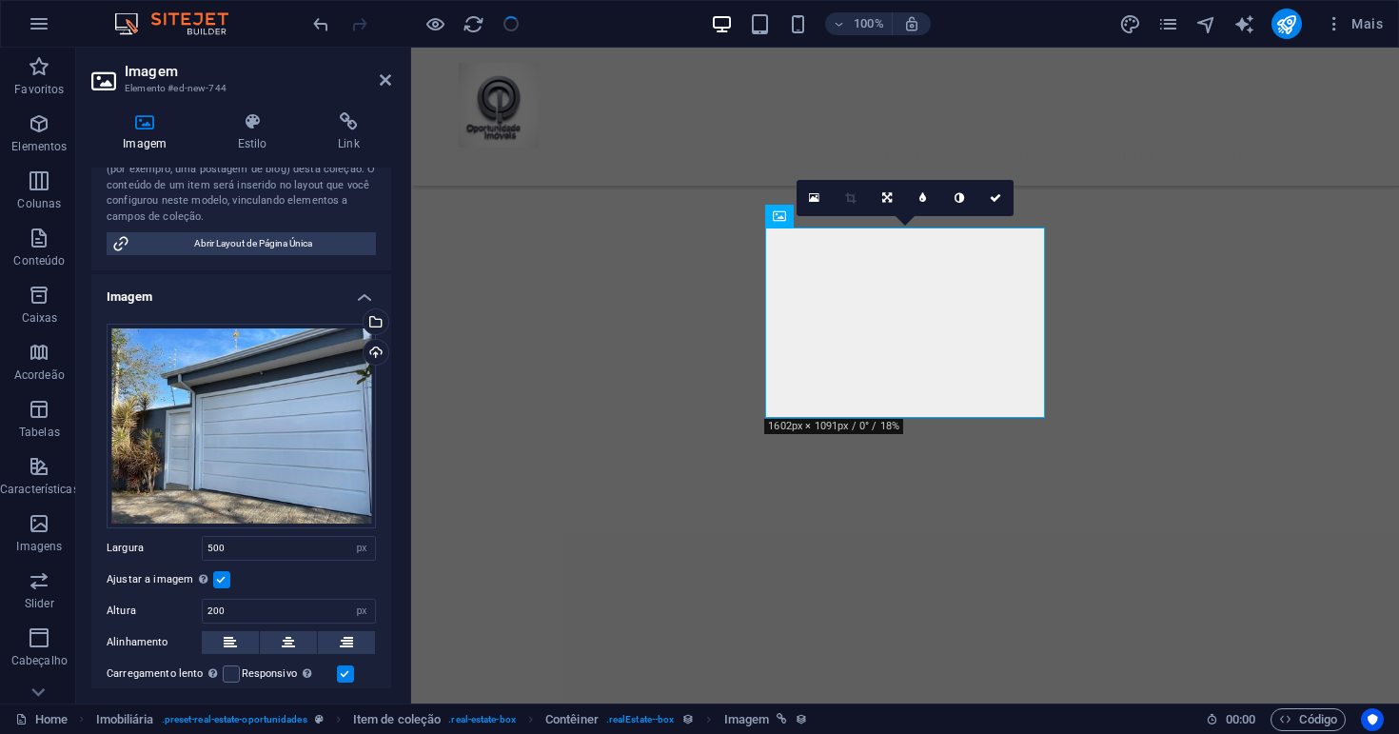
scroll to position [331, 0]
click at [370, 321] on div "Selecione arquivos do gerenciador de arquivos, galeria de fotos ou faça upload …" at bounding box center [374, 322] width 29 height 29
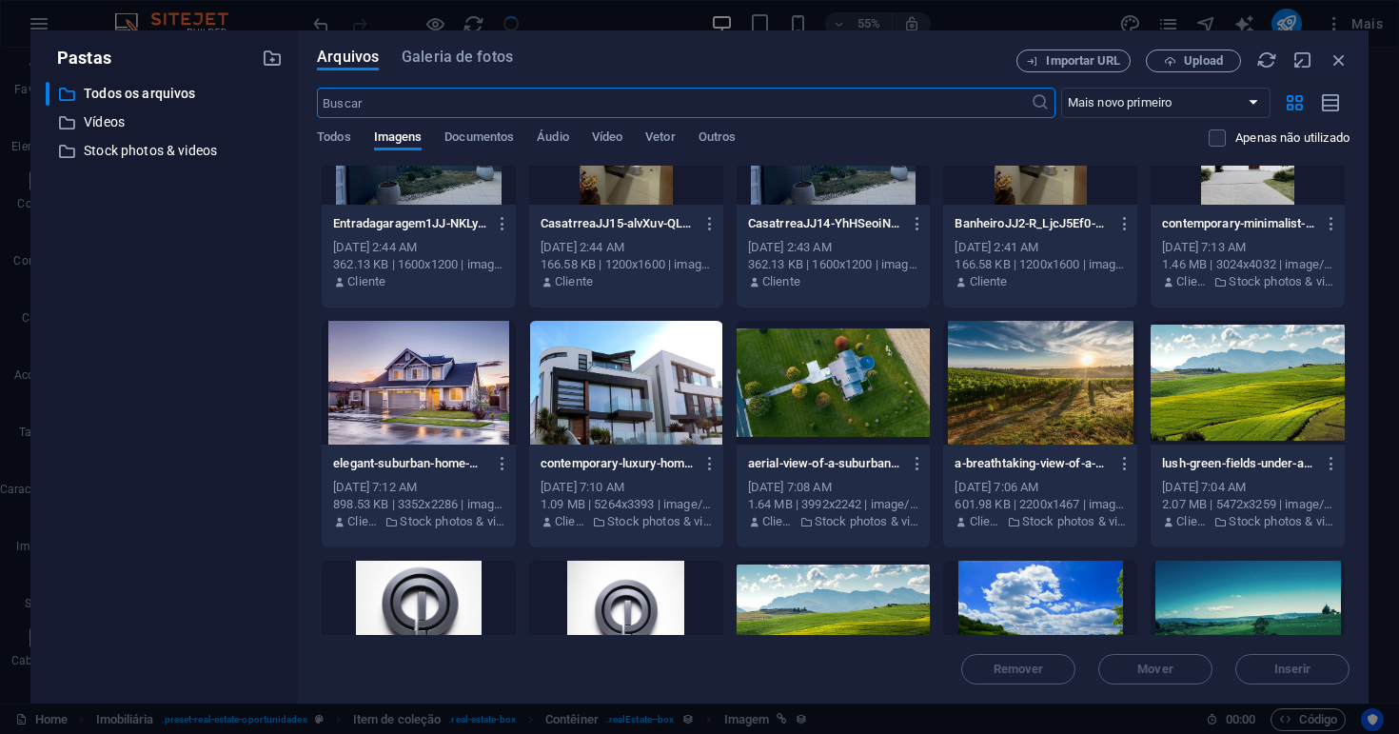
scroll to position [815, 0]
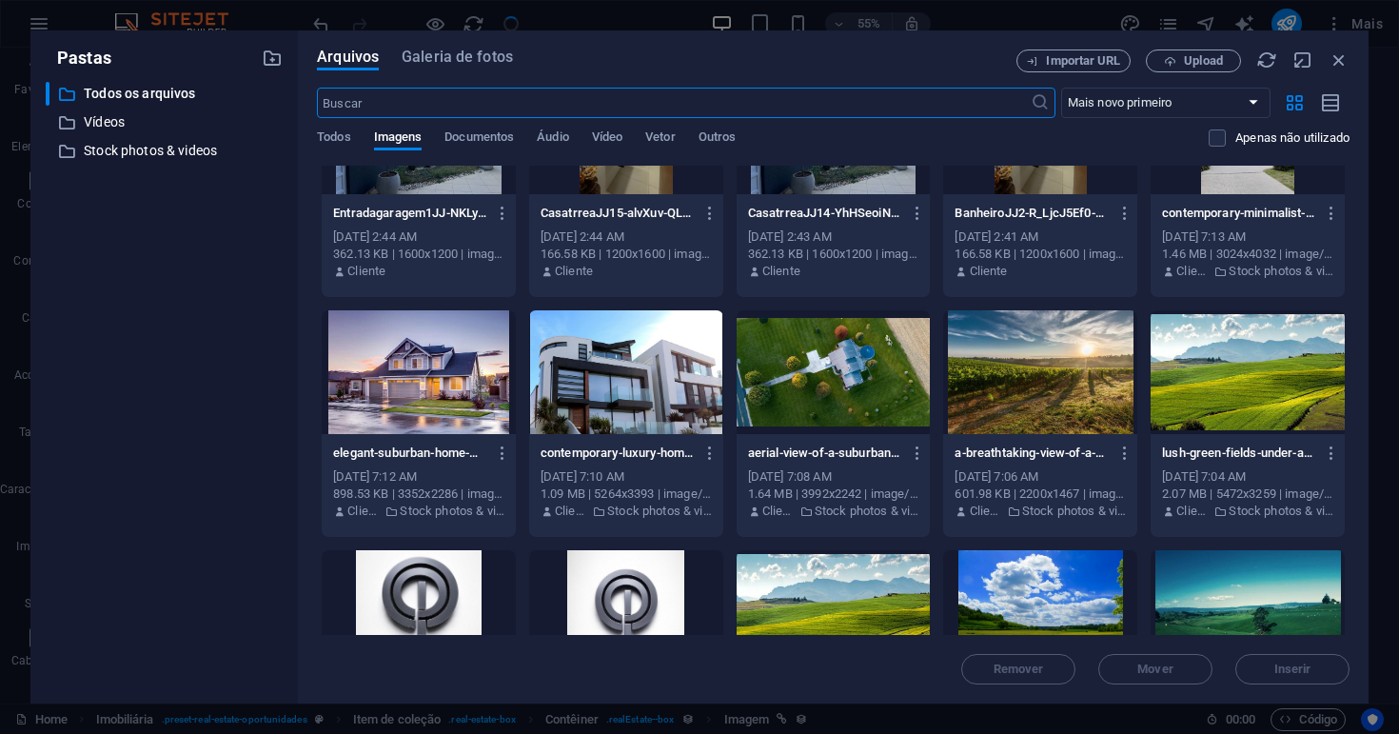
click at [1086, 400] on div at bounding box center [1040, 372] width 194 height 124
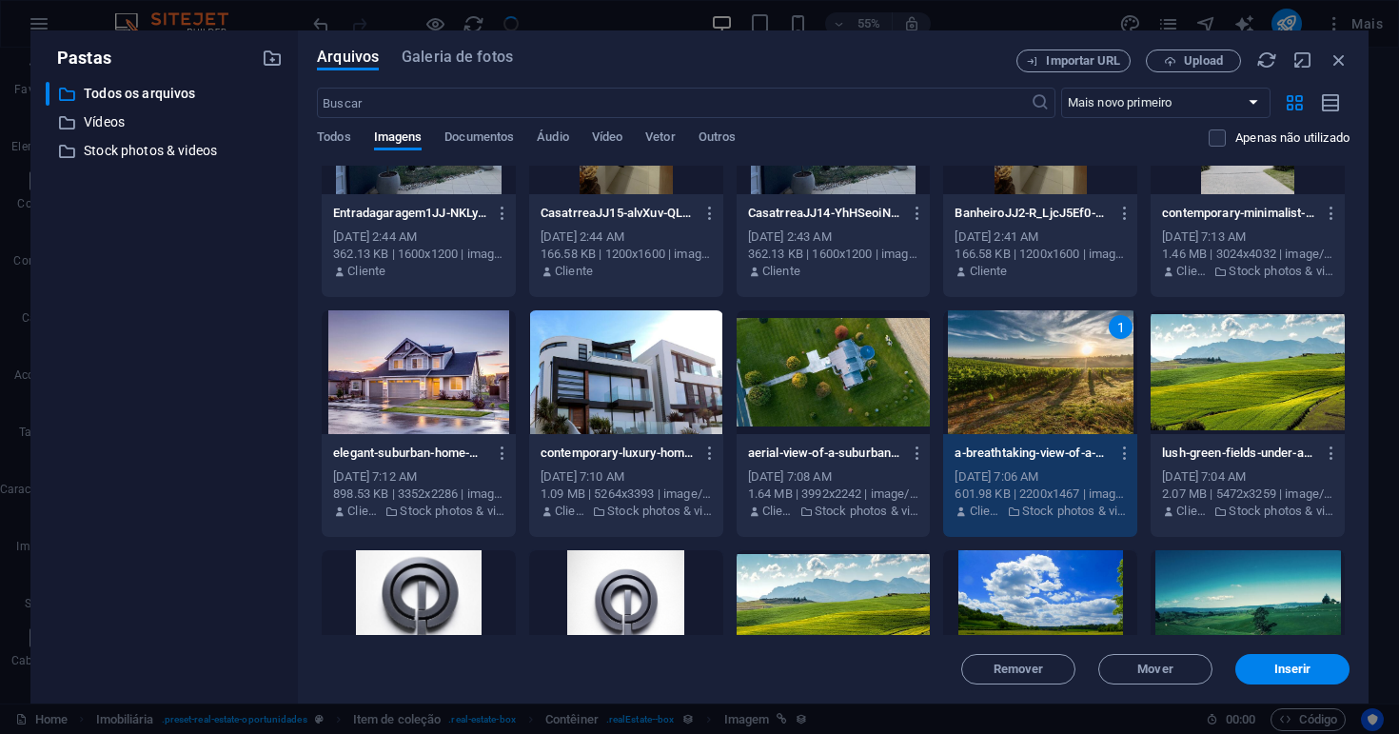
click at [1205, 386] on div at bounding box center [1247, 372] width 194 height 124
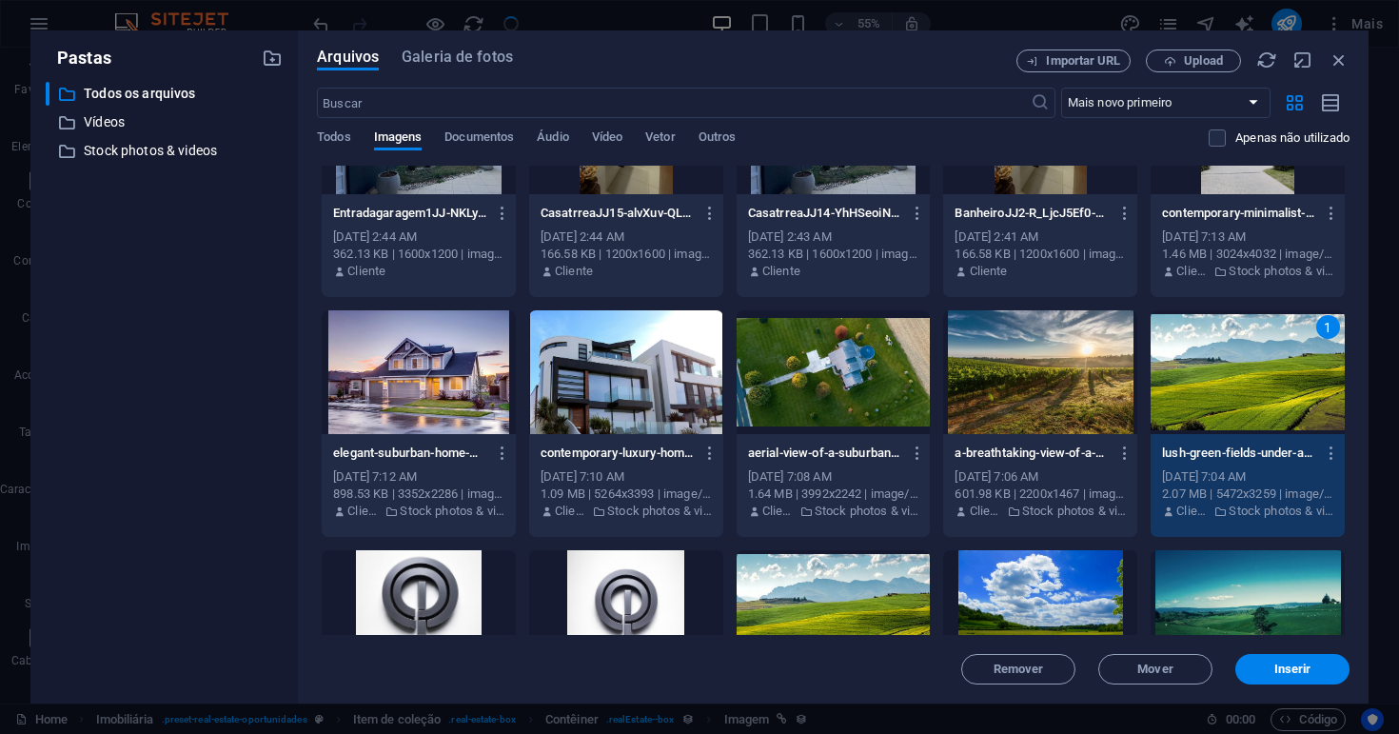
click at [1105, 392] on div at bounding box center [1040, 372] width 194 height 124
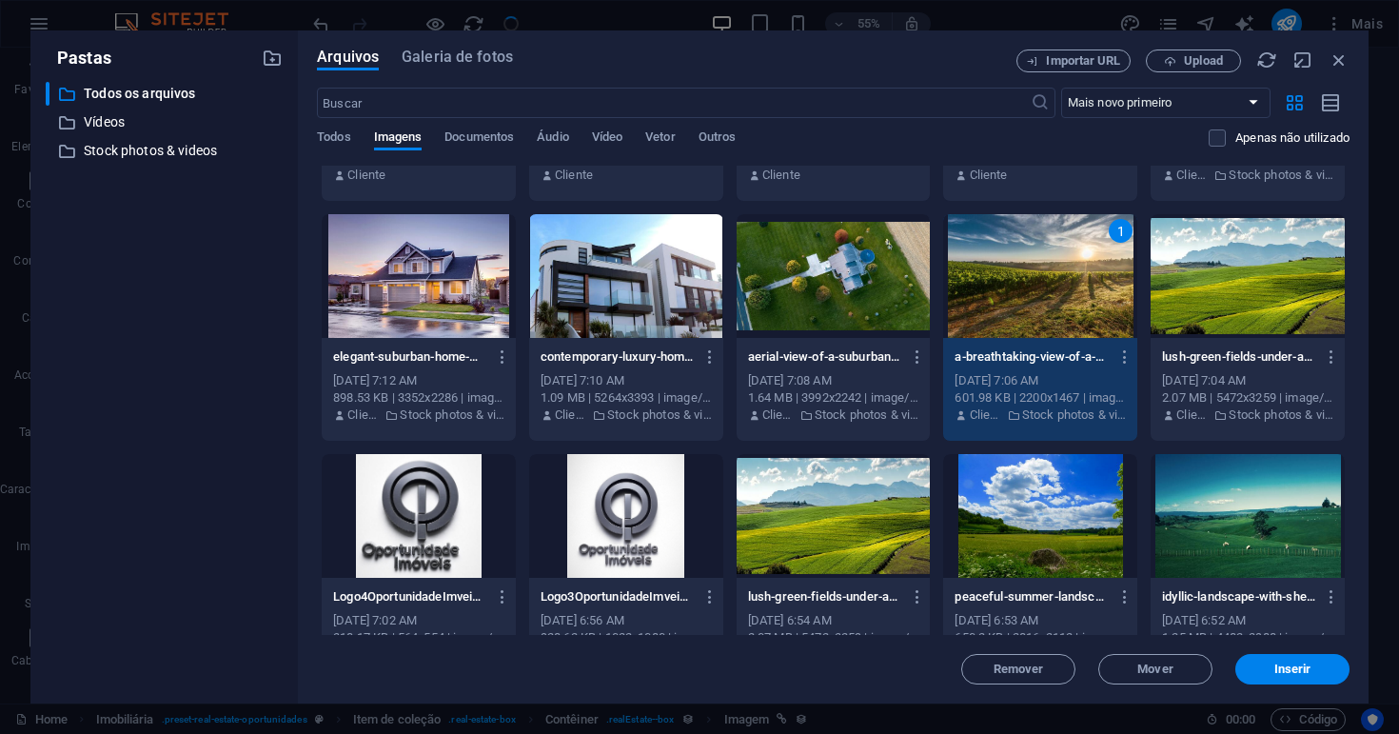
scroll to position [915, 0]
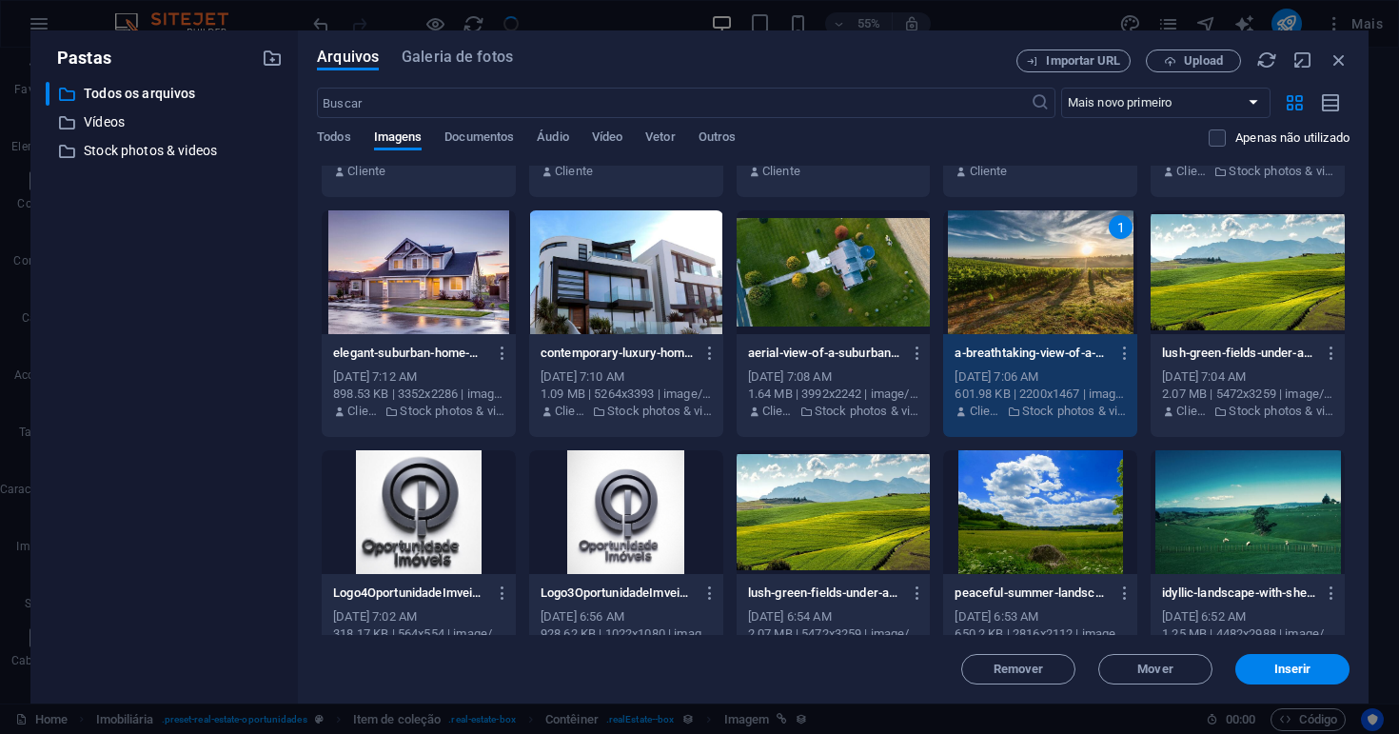
click at [1269, 337] on div "lush-green-fields-under-a-blue-sky-with-distant-mountains-5XMOTnKUB4Ywlu0yYt8uc…" at bounding box center [1247, 382] width 194 height 97
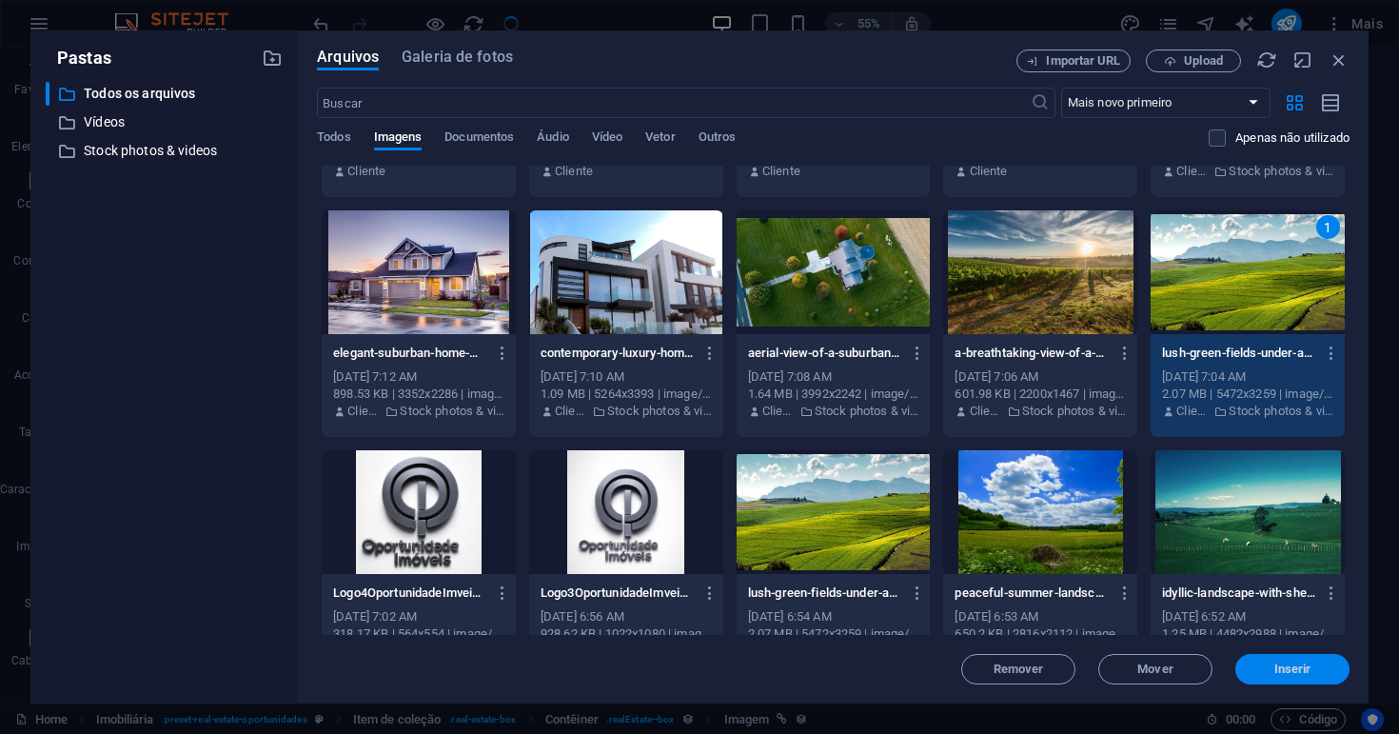
click at [1311, 676] on button "Inserir" at bounding box center [1292, 669] width 114 height 30
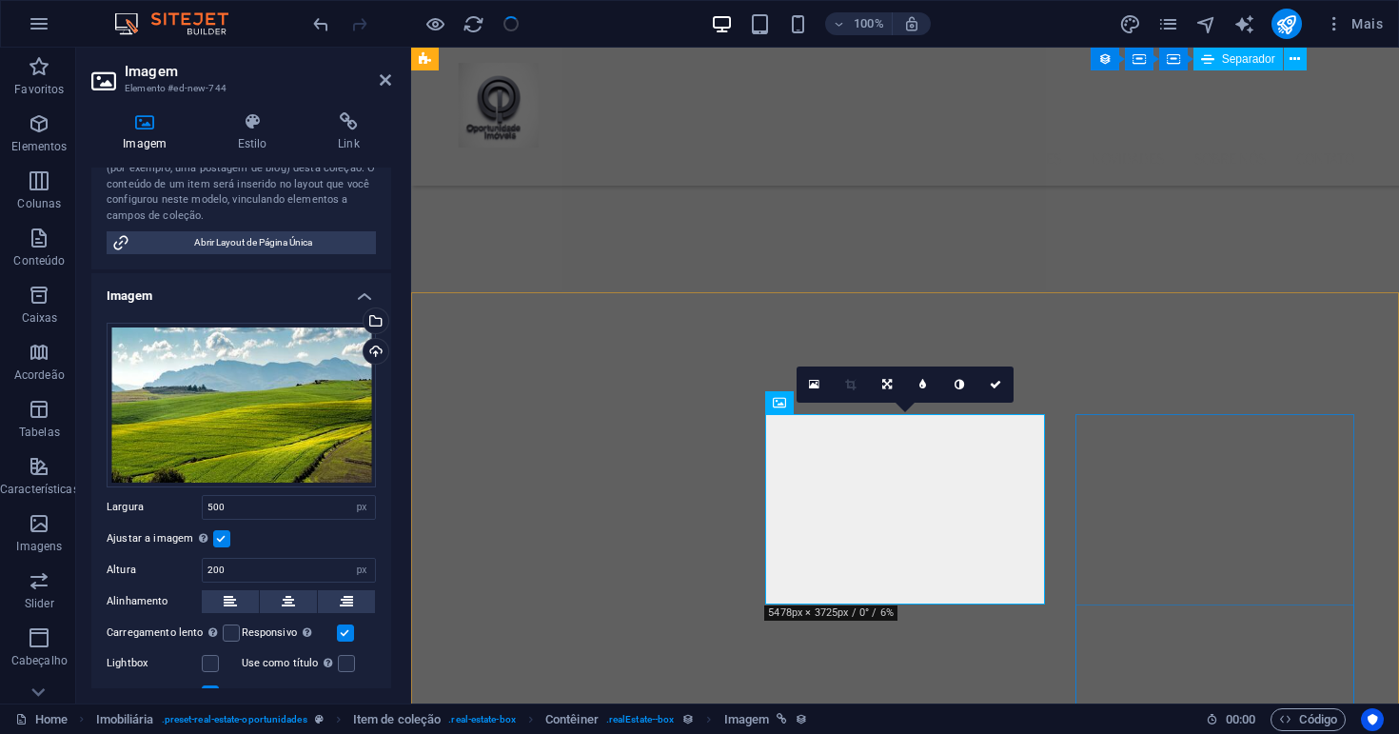
scroll to position [323, 0]
